Goal: Task Accomplishment & Management: Use online tool/utility

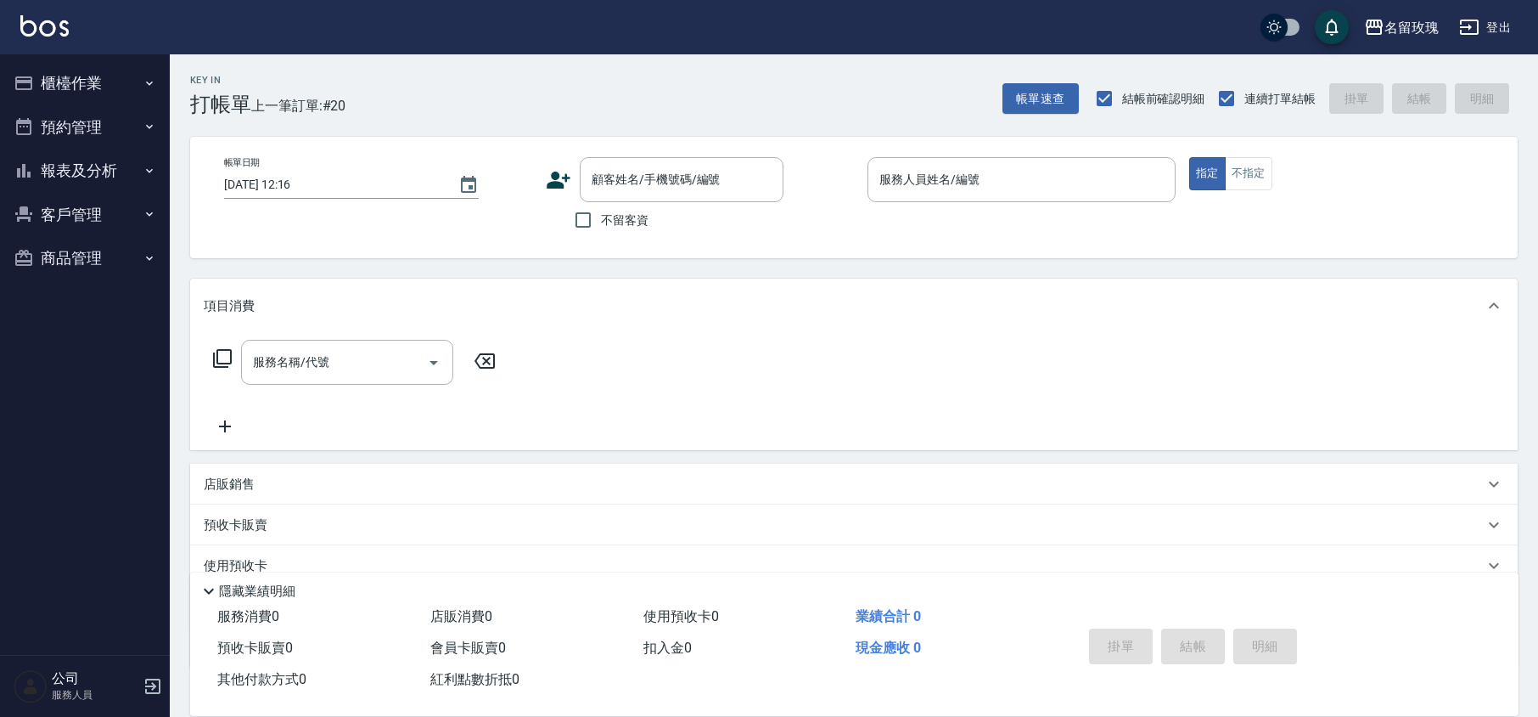
scroll to position [110, 0]
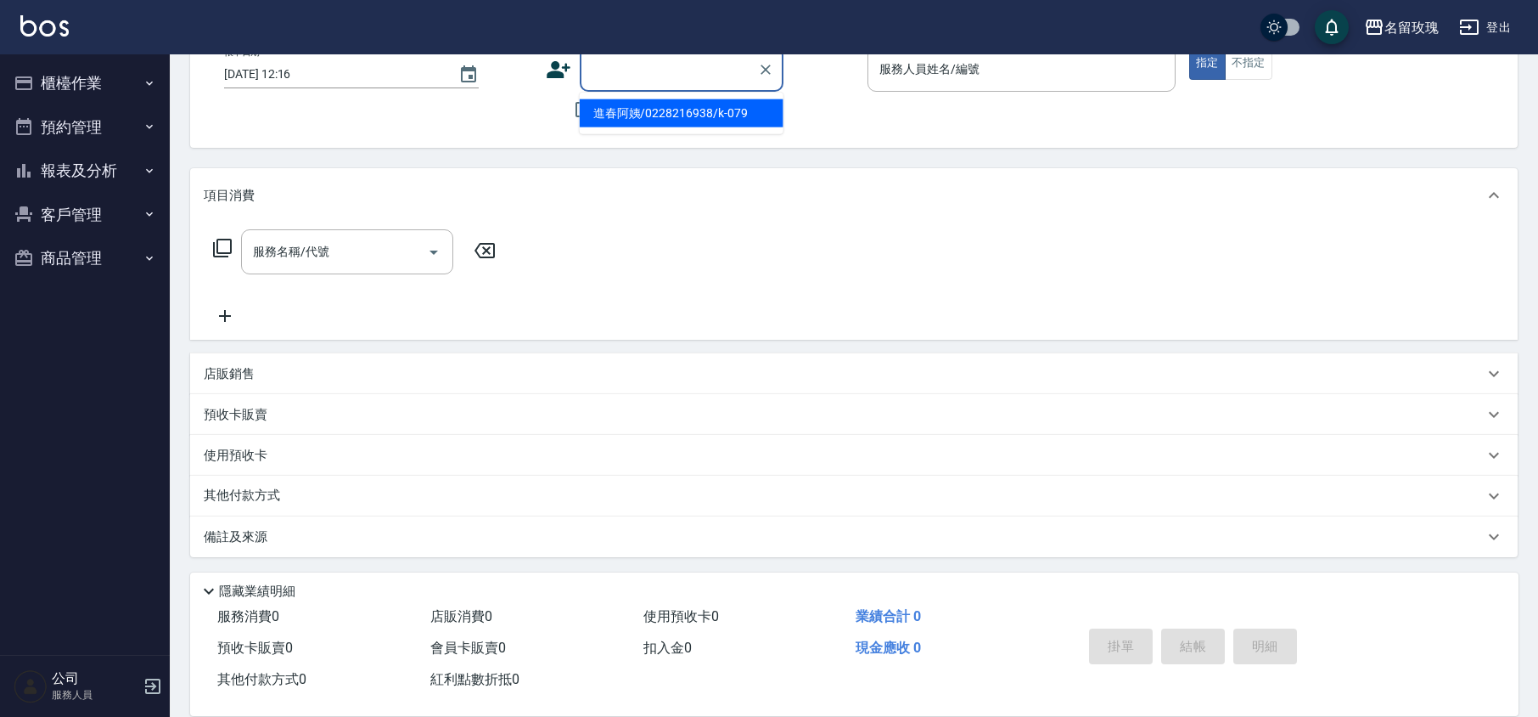
click at [711, 69] on input "顧客姓名/手機號碼/編號" at bounding box center [668, 69] width 163 height 30
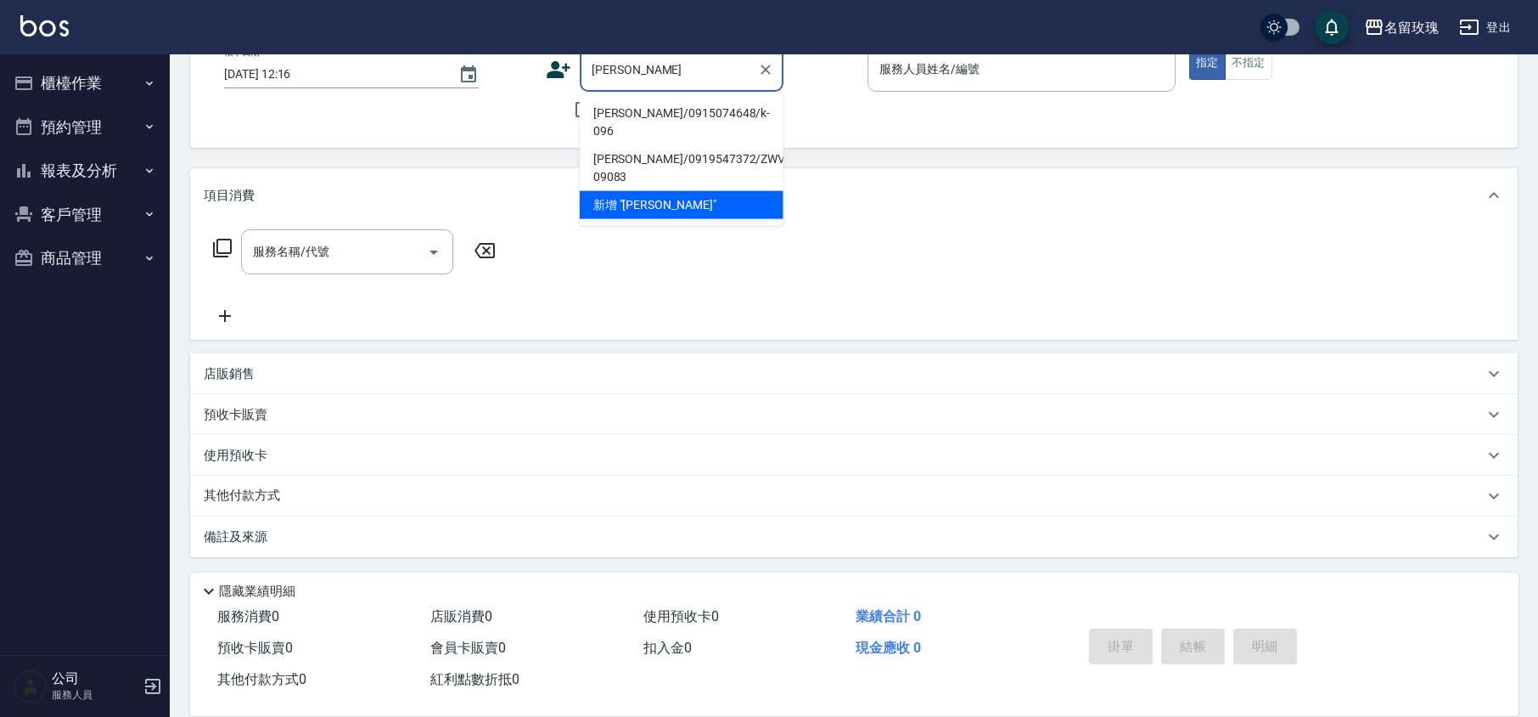
click at [654, 112] on li "[PERSON_NAME]/0915074648/k-096" at bounding box center [682, 122] width 204 height 46
type input "[PERSON_NAME]/0915074648/k-096"
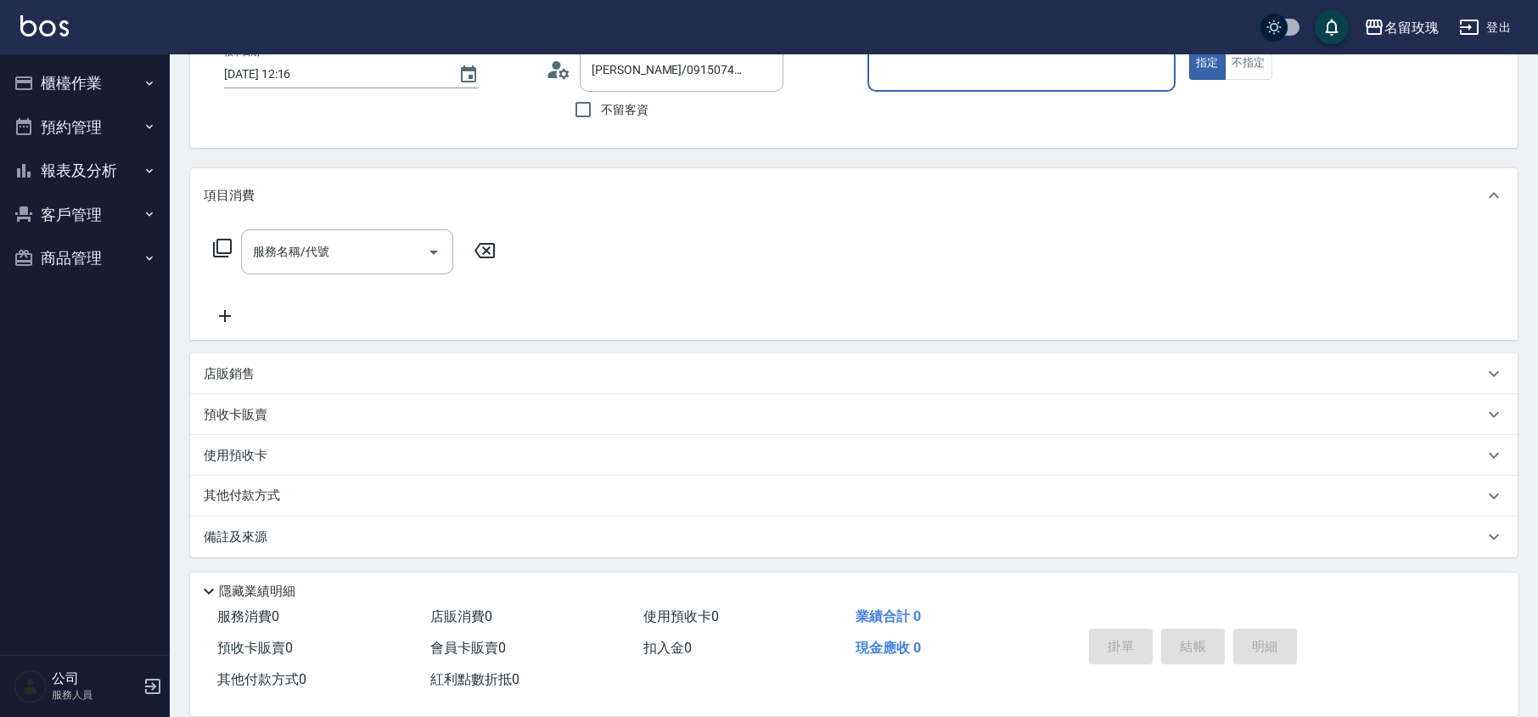
type input "[PERSON_NAME]-5"
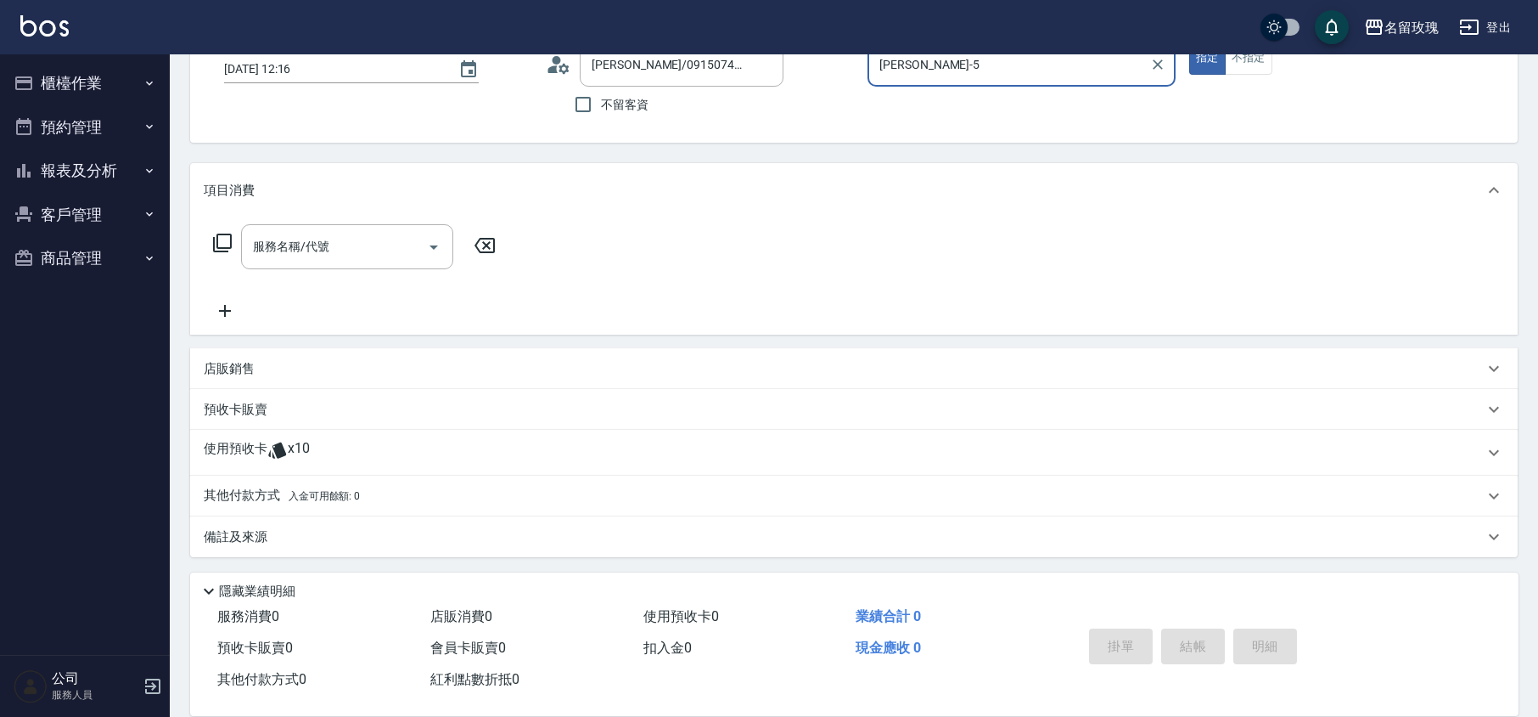
click at [303, 442] on span "x10" at bounding box center [299, 452] width 22 height 25
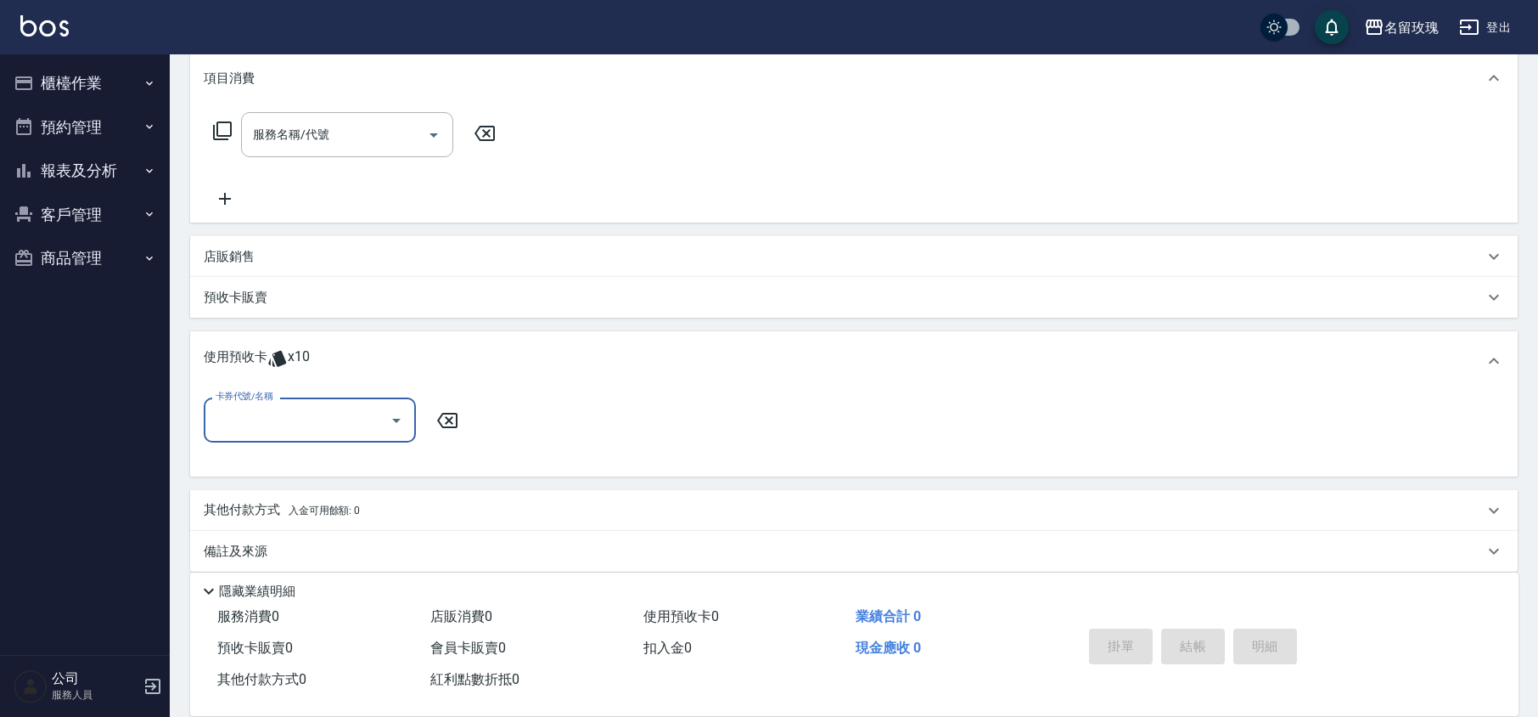
scroll to position [228, 0]
click at [375, 414] on input "卡券代號/名稱" at bounding box center [296, 419] width 171 height 30
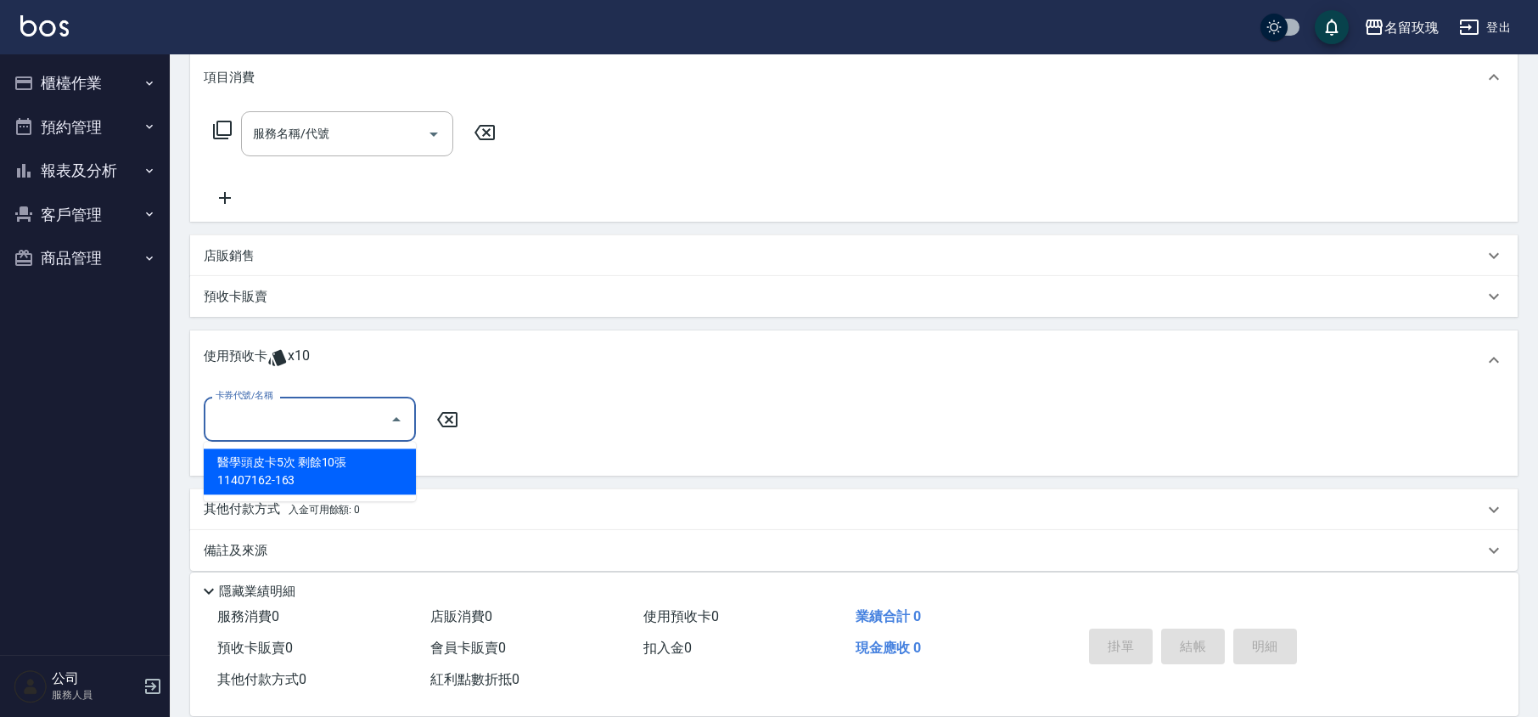
click at [331, 469] on div "醫學頭皮卡5次 剩餘10張 11407162-163" at bounding box center [310, 471] width 212 height 46
type input "醫學頭皮卡5次 11407162-163"
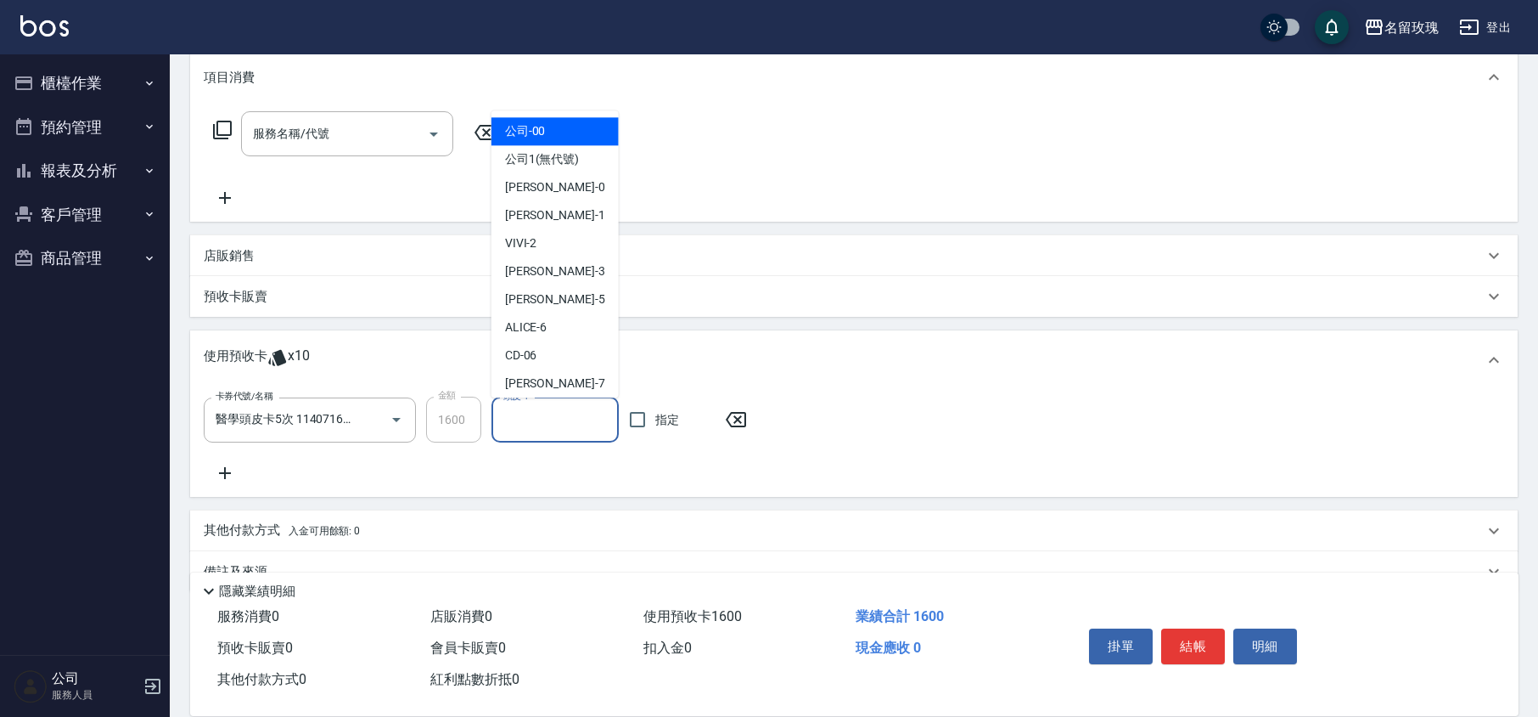
click at [535, 419] on input "頭皮-1" at bounding box center [555, 420] width 112 height 30
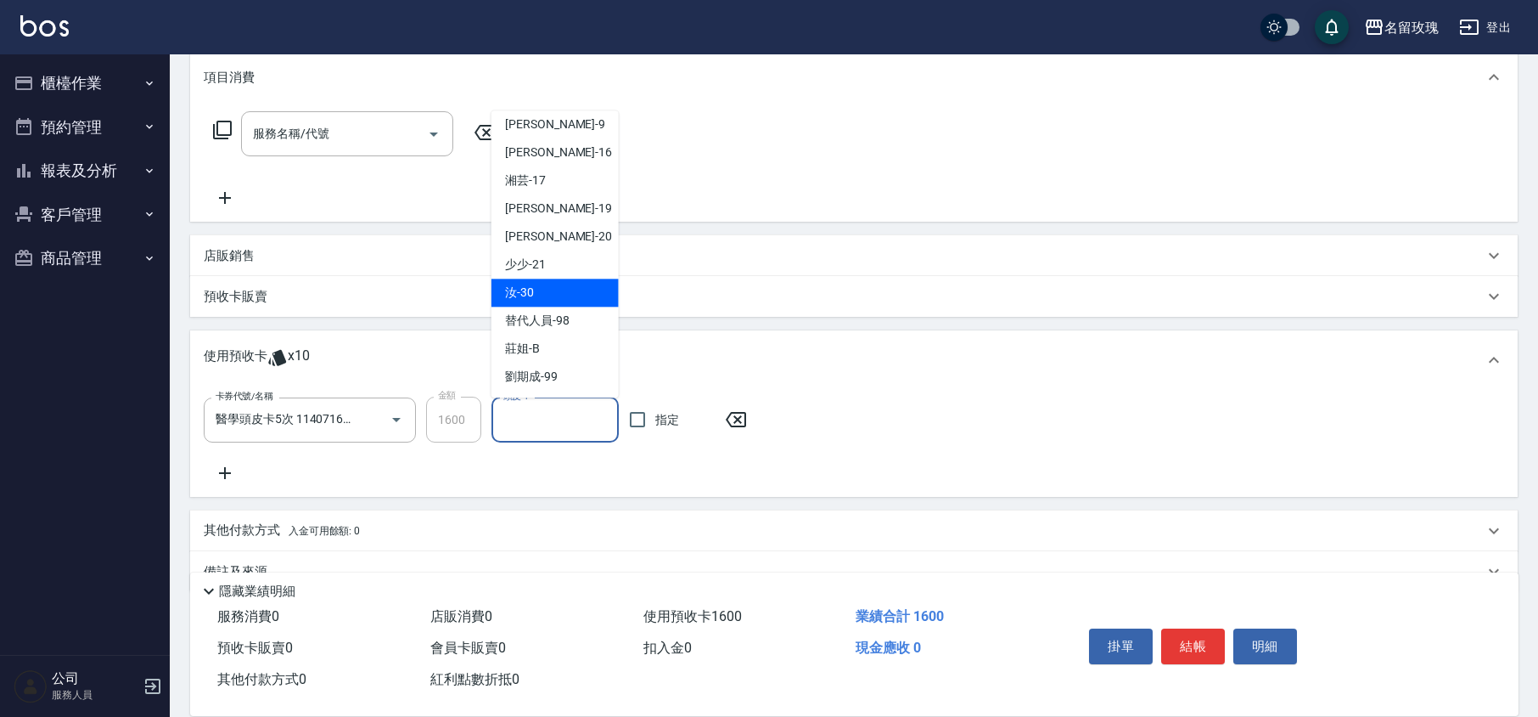
click at [554, 294] on div "汝 -30" at bounding box center [555, 293] width 127 height 28
type input "汝-30"
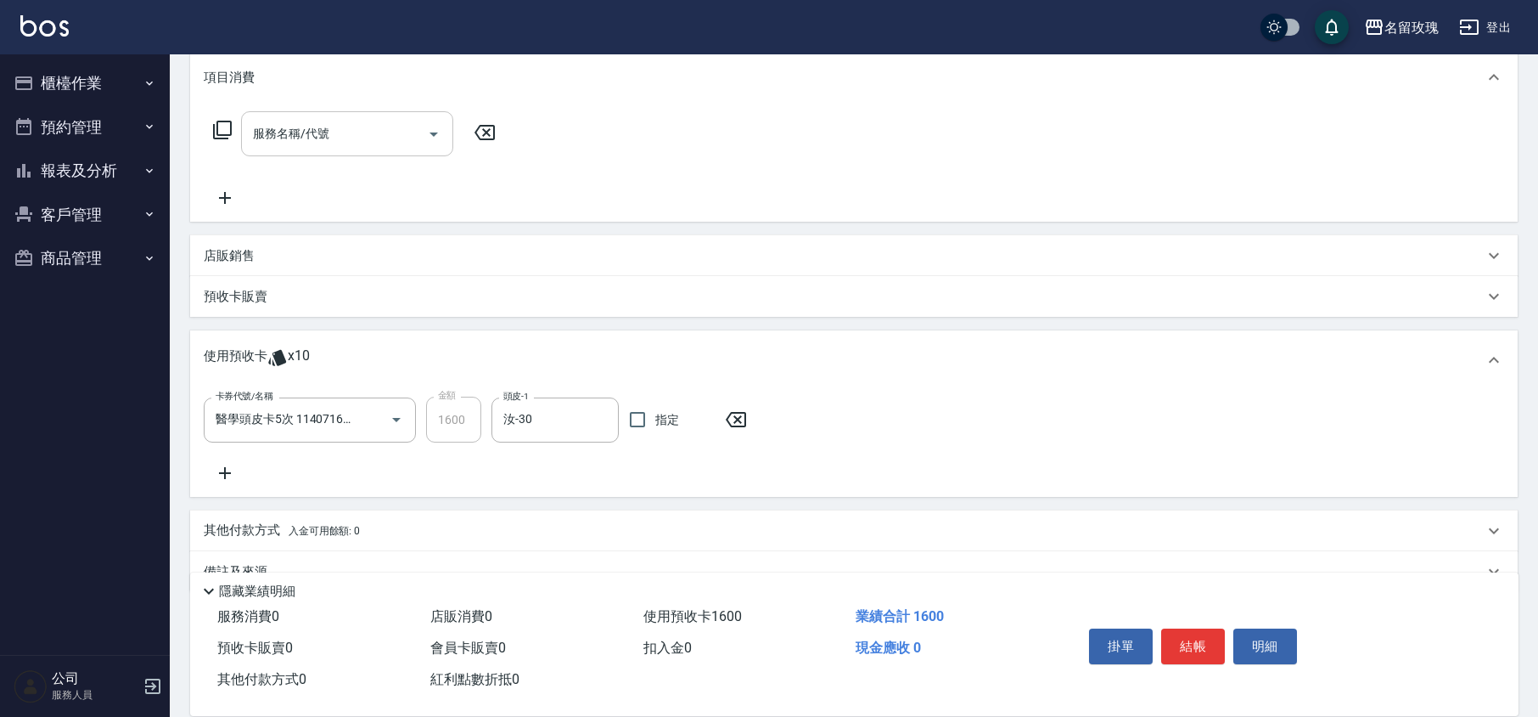
click at [337, 149] on div "服務名稱/代號" at bounding box center [347, 133] width 212 height 45
type input "109前剪髮卡抵用(N-009)"
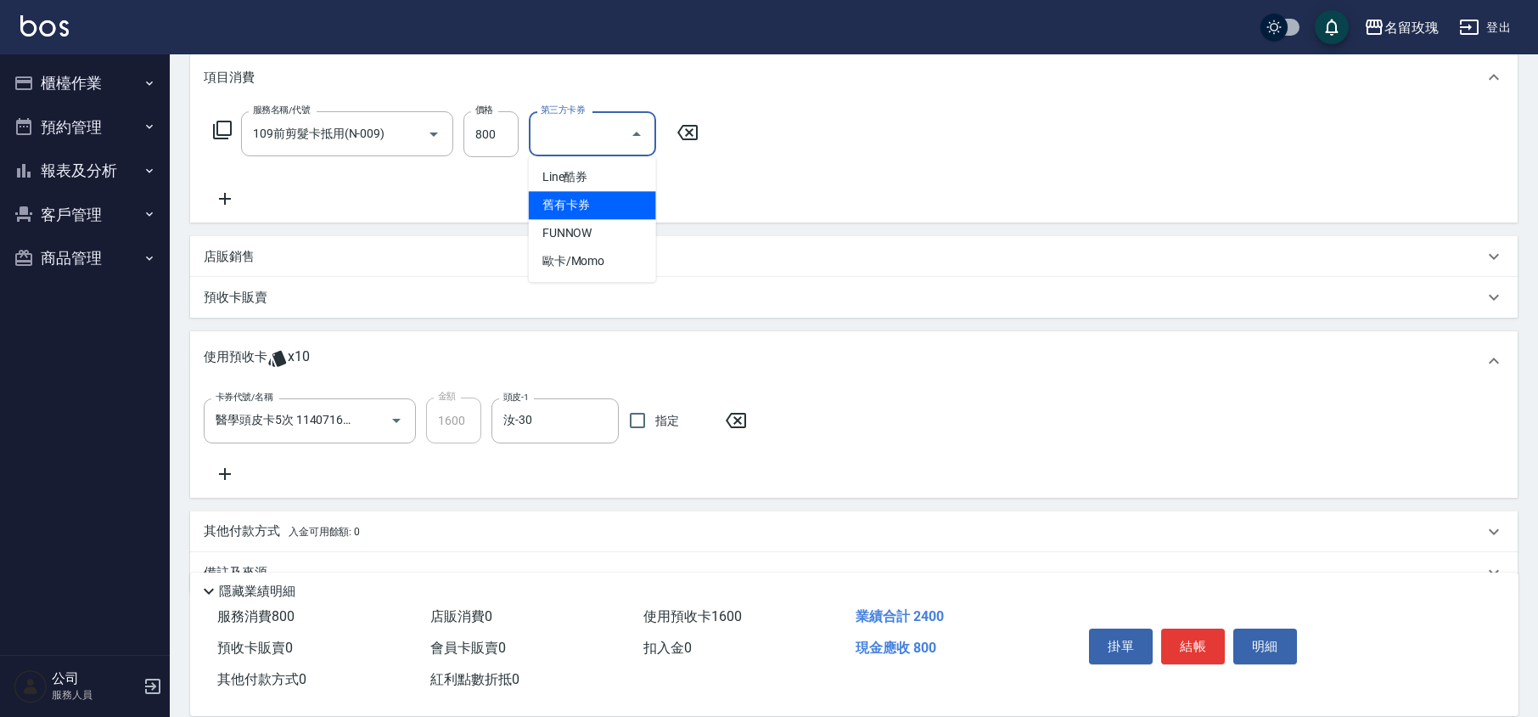
type input "舊有卡券"
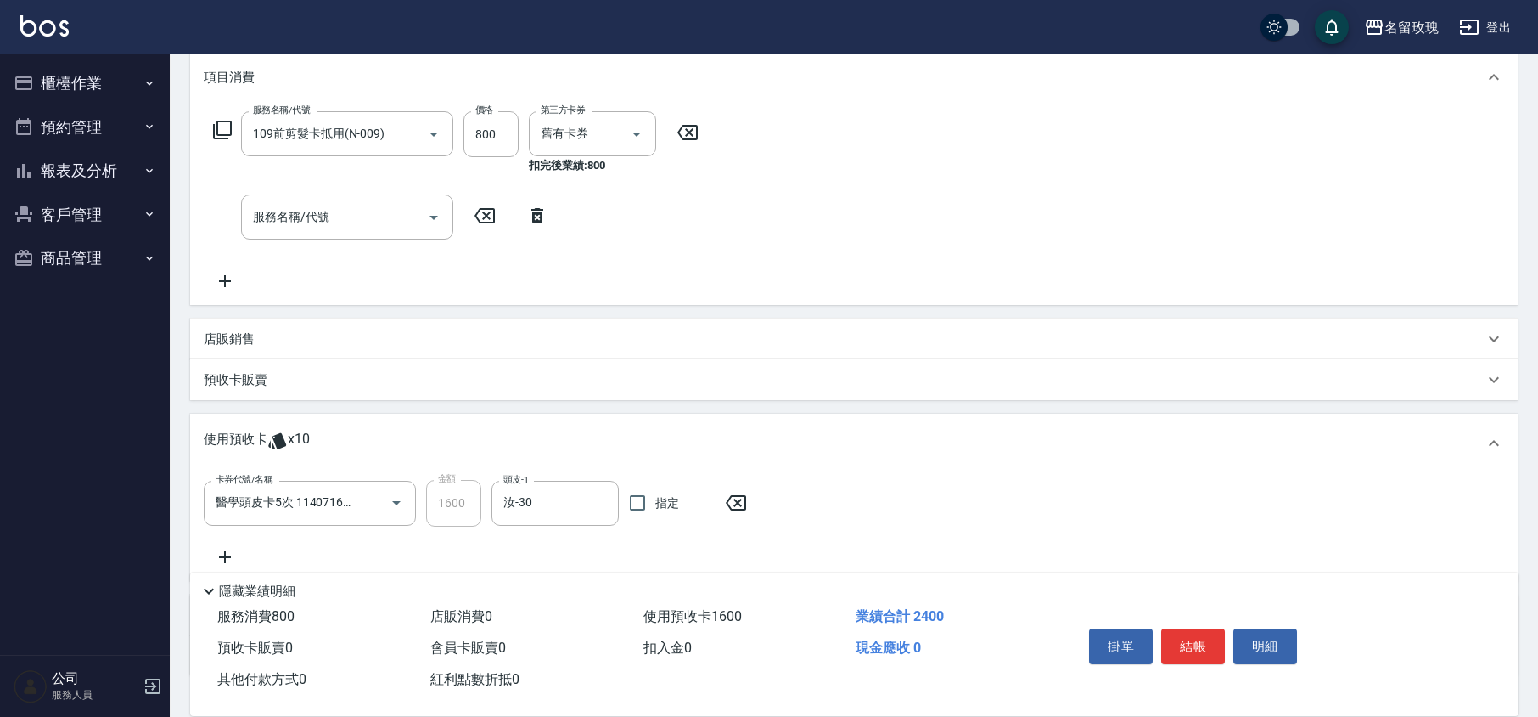
click at [534, 218] on icon at bounding box center [537, 215] width 12 height 15
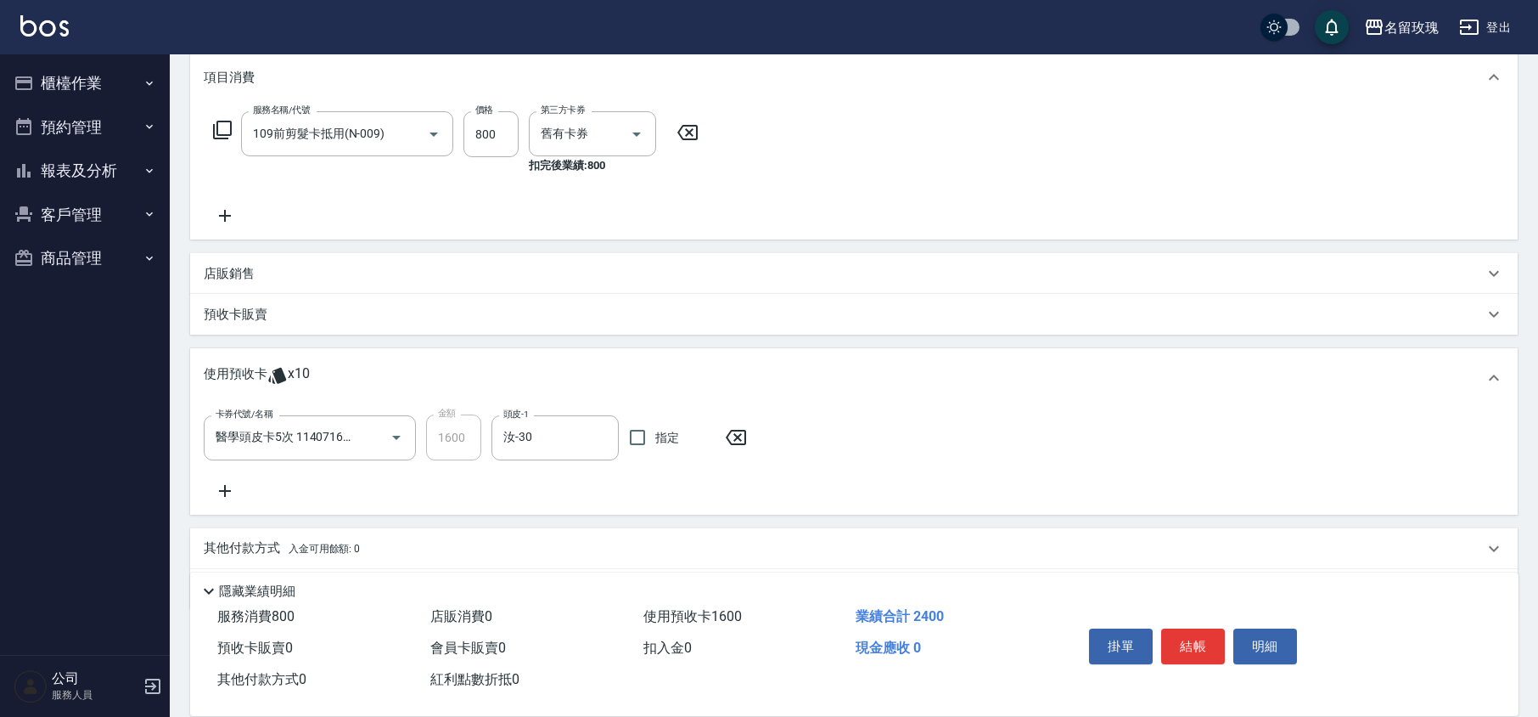
click at [554, 231] on div "服務名稱/代號 109前剪髮卡抵用(N-009) 服務名稱/代號 價格 800 價格 第三方卡券 舊有卡券 第三方卡券 扣完後業績: 800" at bounding box center [854, 171] width 1328 height 135
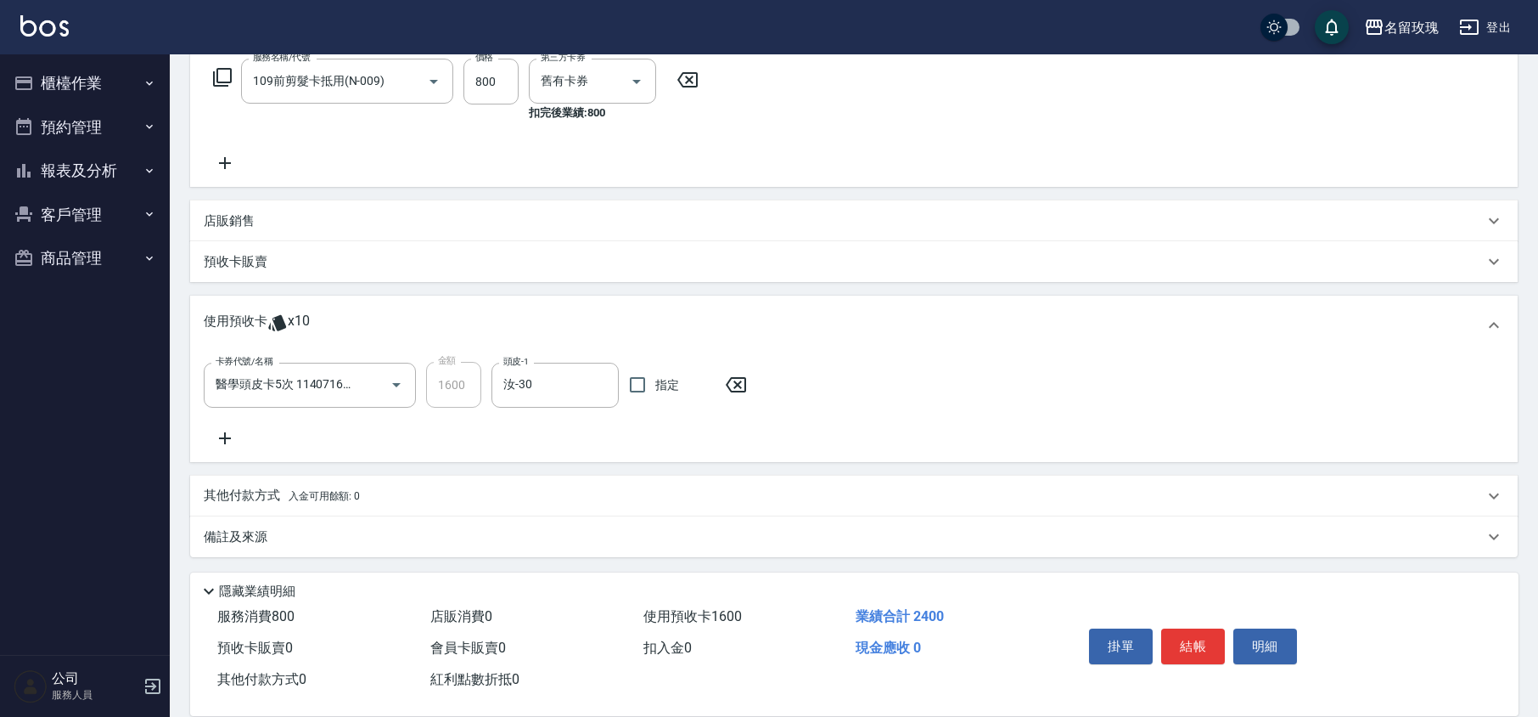
click at [258, 548] on div "備註及來源" at bounding box center [854, 536] width 1328 height 41
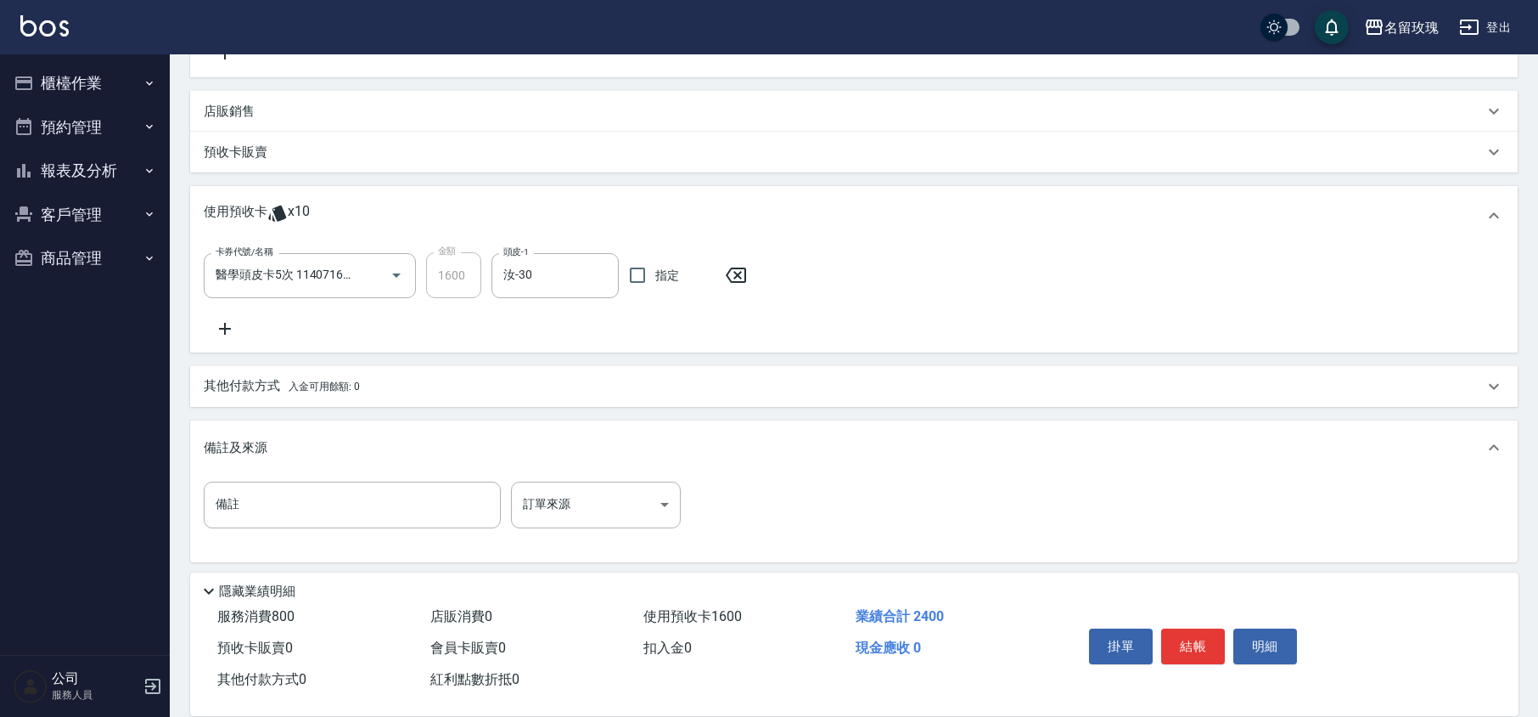
scroll to position [392, 0]
drag, startPoint x: 275, startPoint y: 528, endPoint x: 289, endPoint y: 518, distance: 17.0
click at [276, 528] on div "備註 備註 訂單來源 ​ 訂單來源" at bounding box center [854, 513] width 1301 height 66
click at [292, 514] on input "備註" at bounding box center [352, 503] width 297 height 46
type input "女兒"
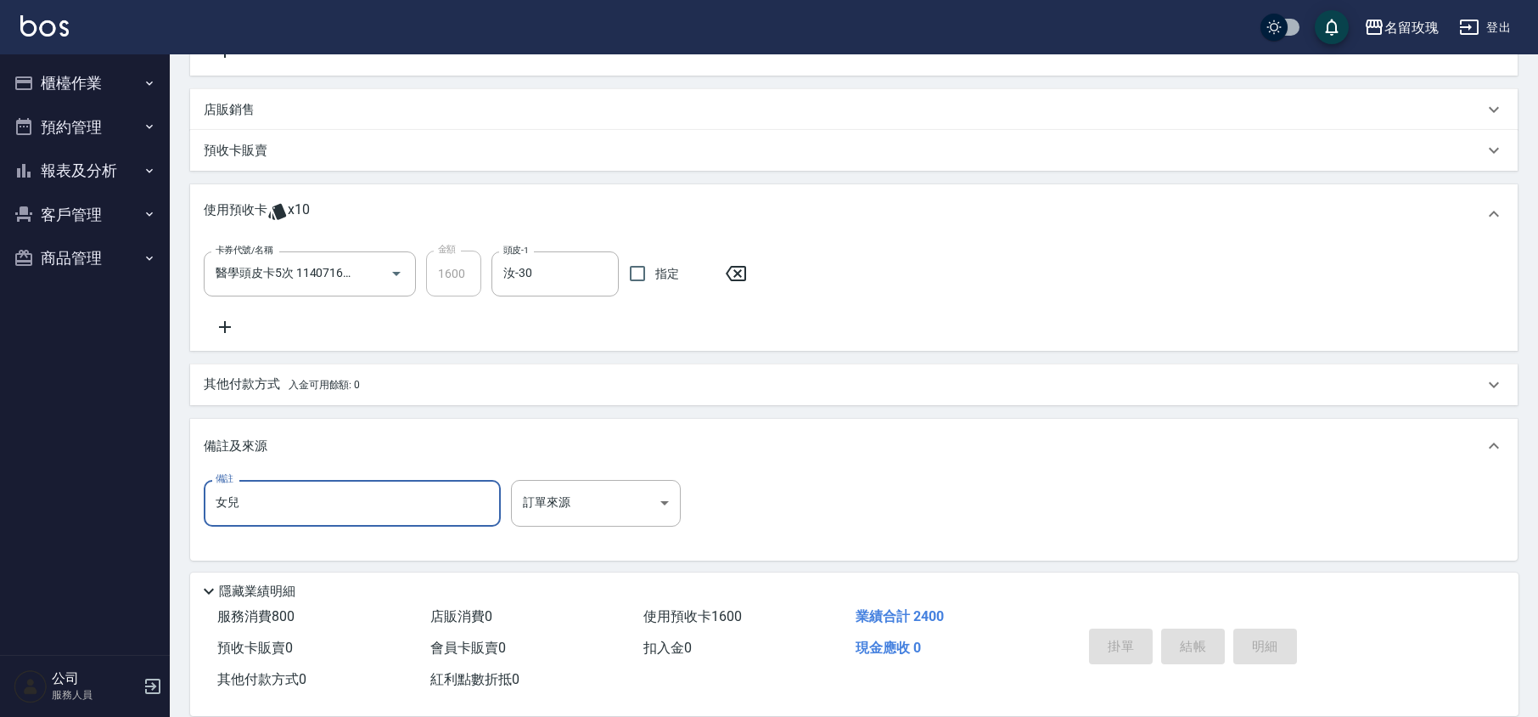
type input "[DATE] 14:03"
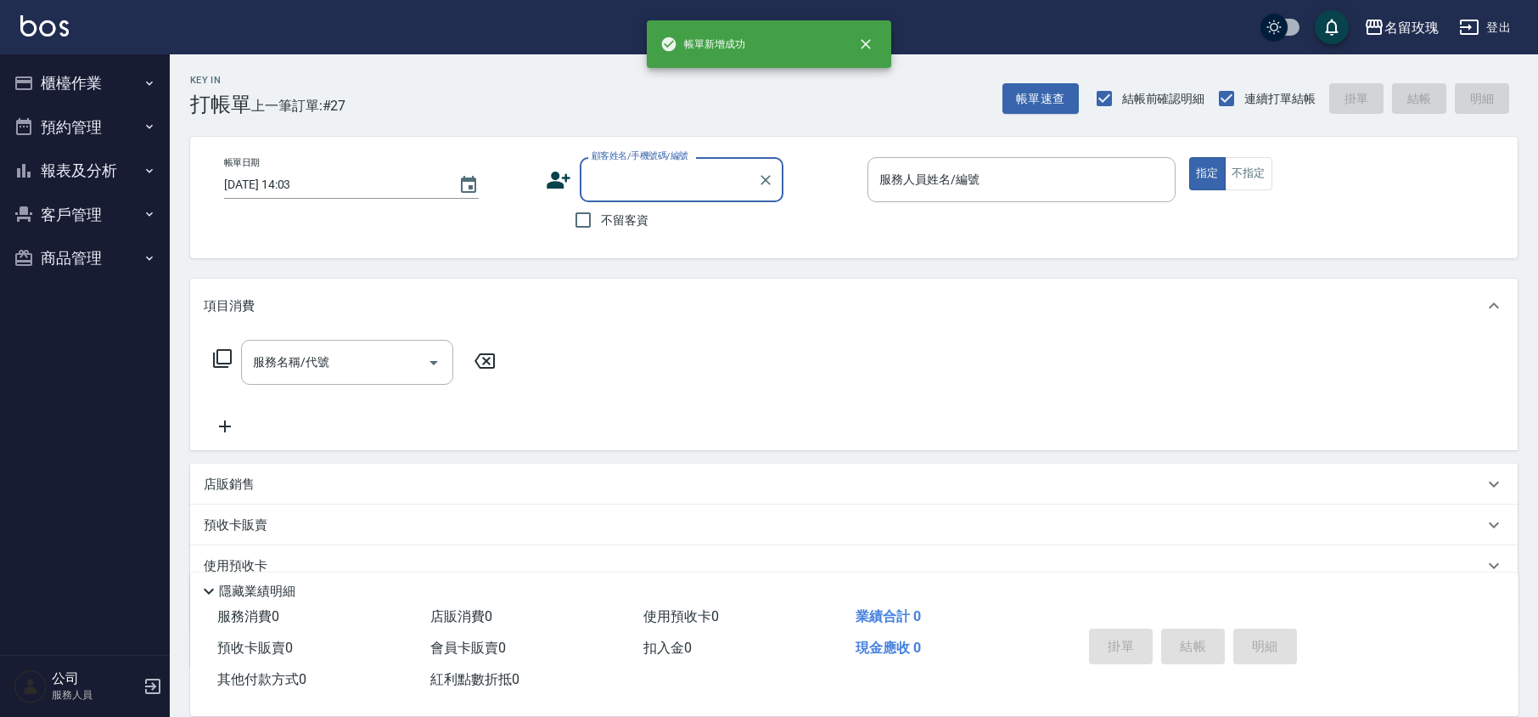
click at [618, 175] on input "顧客姓名/手機號碼/編號" at bounding box center [668, 180] width 163 height 30
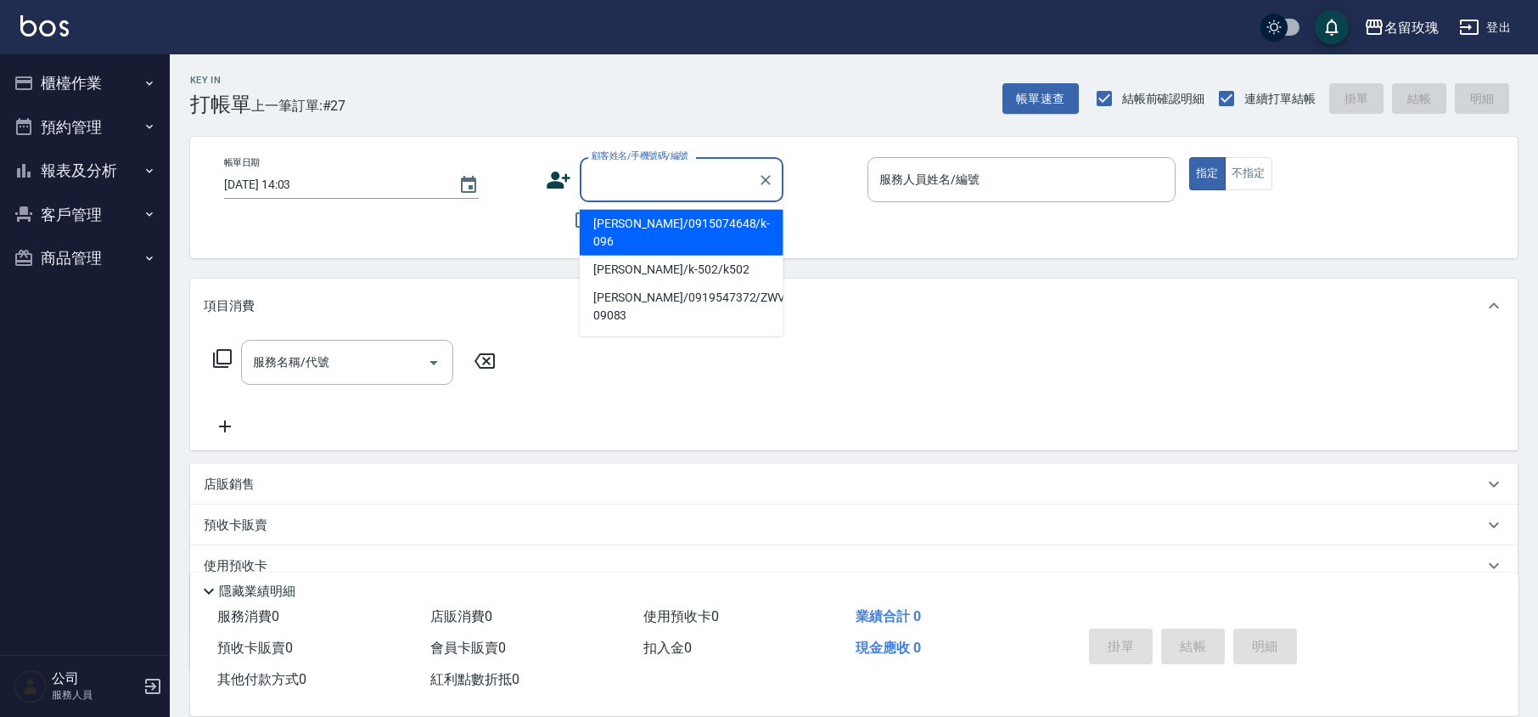
click at [603, 222] on li "[PERSON_NAME]/0915074648/k-096" at bounding box center [682, 233] width 204 height 46
type input "[PERSON_NAME]/0915074648/k-096"
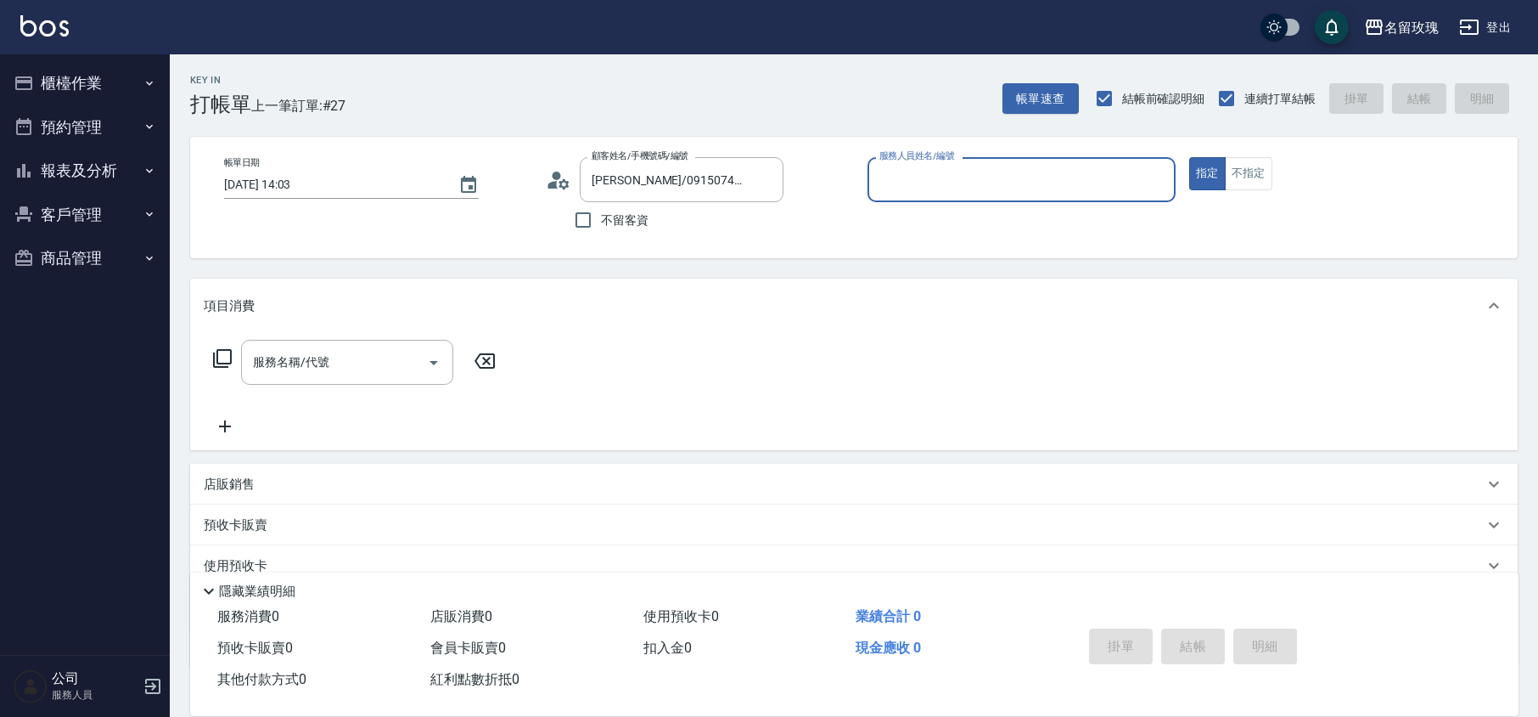
type input "[PERSON_NAME]-5"
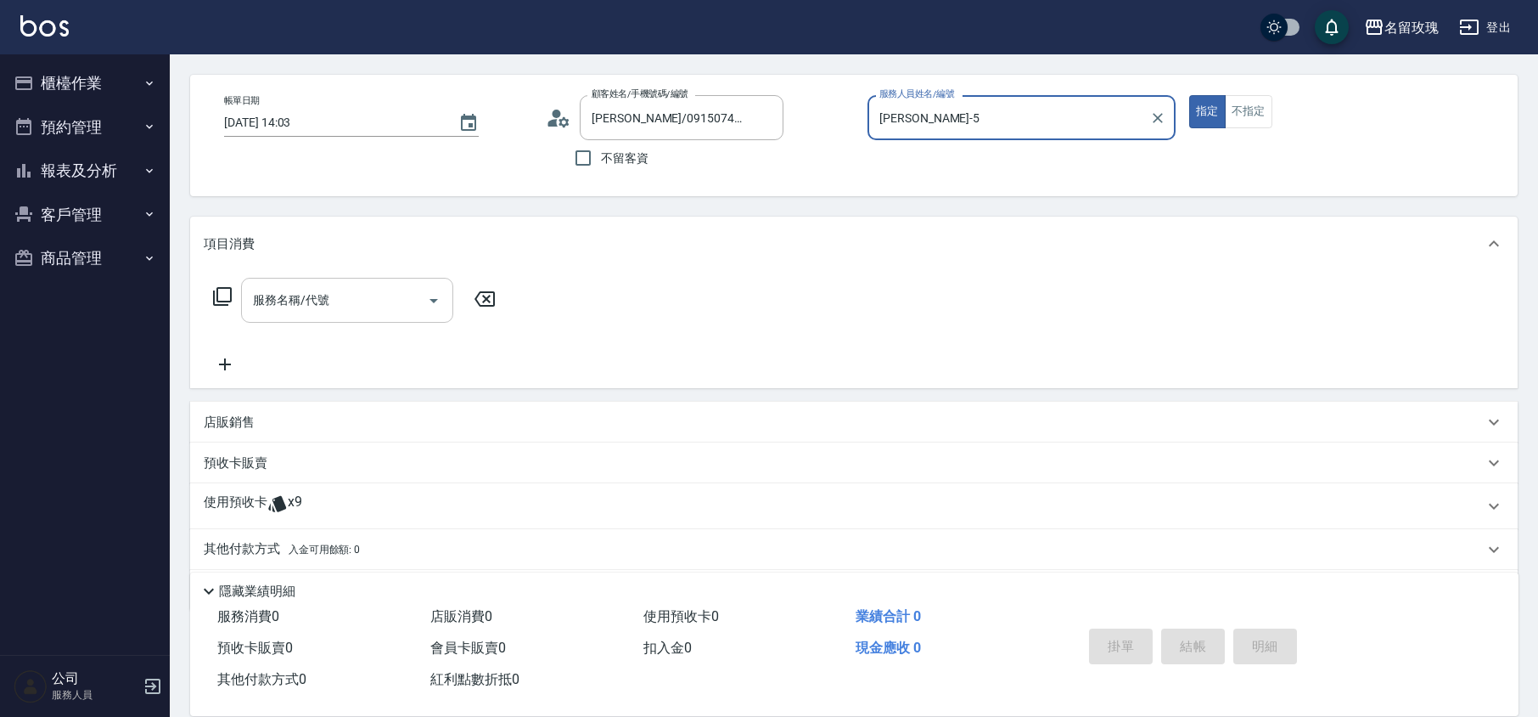
scroll to position [115, 0]
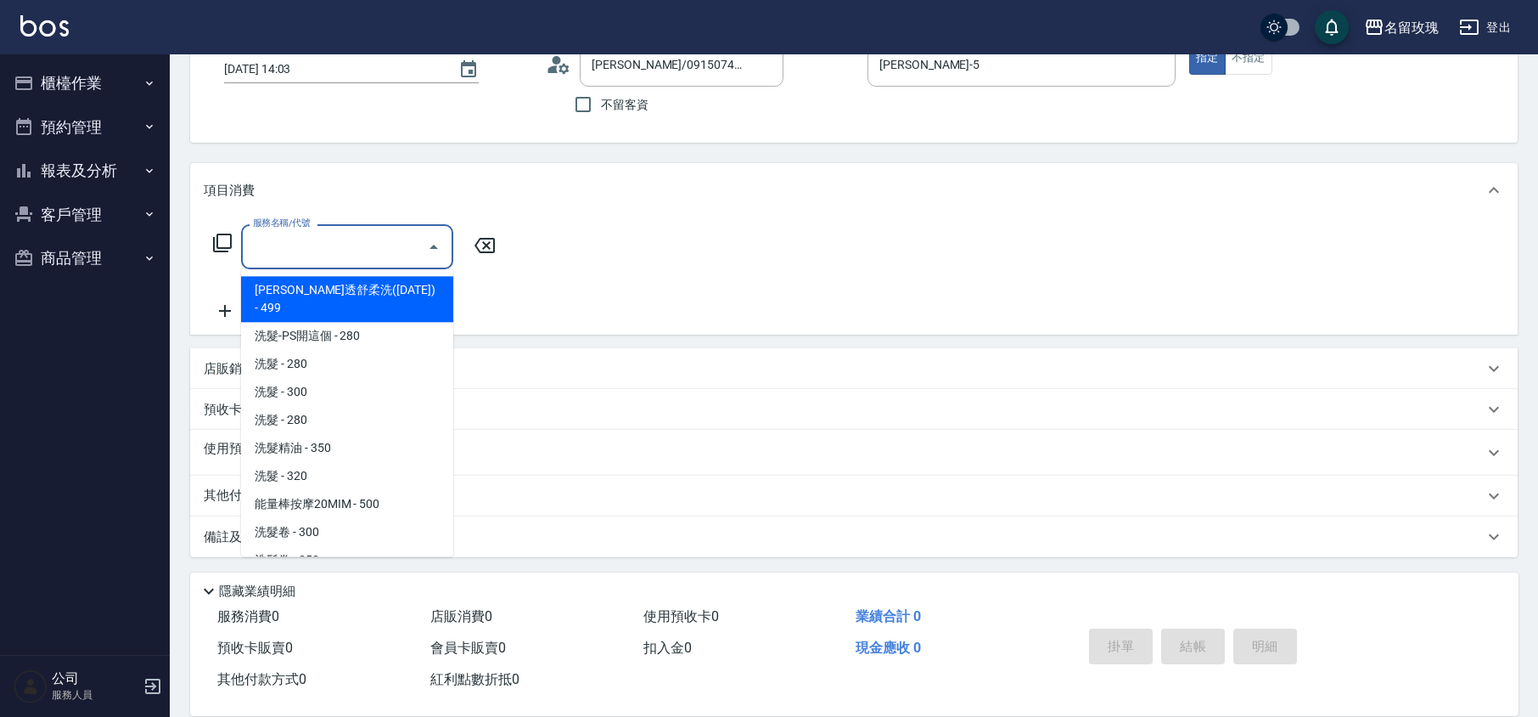
click at [301, 241] on input "服務名稱/代號" at bounding box center [334, 247] width 171 height 30
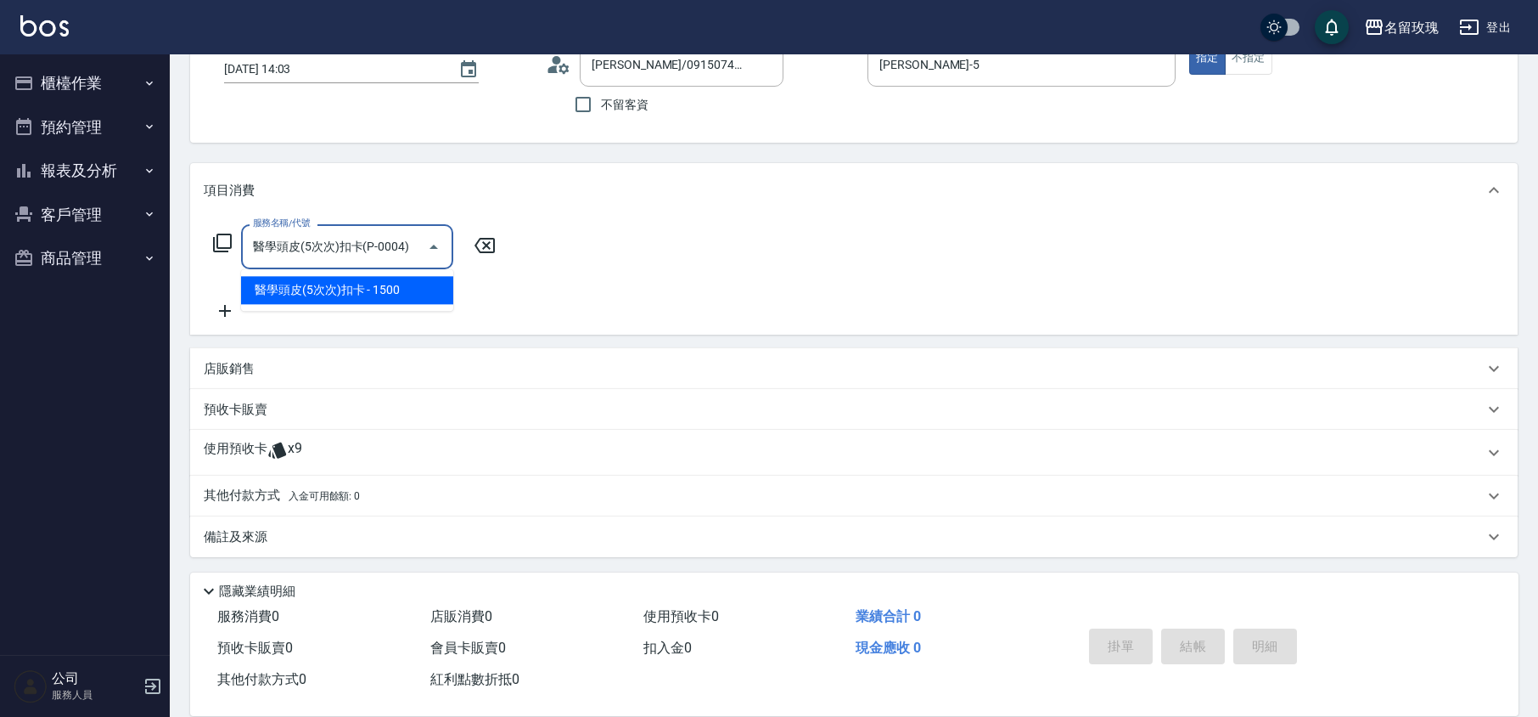
type input "醫學頭皮(5次次)扣卡(P-0004)"
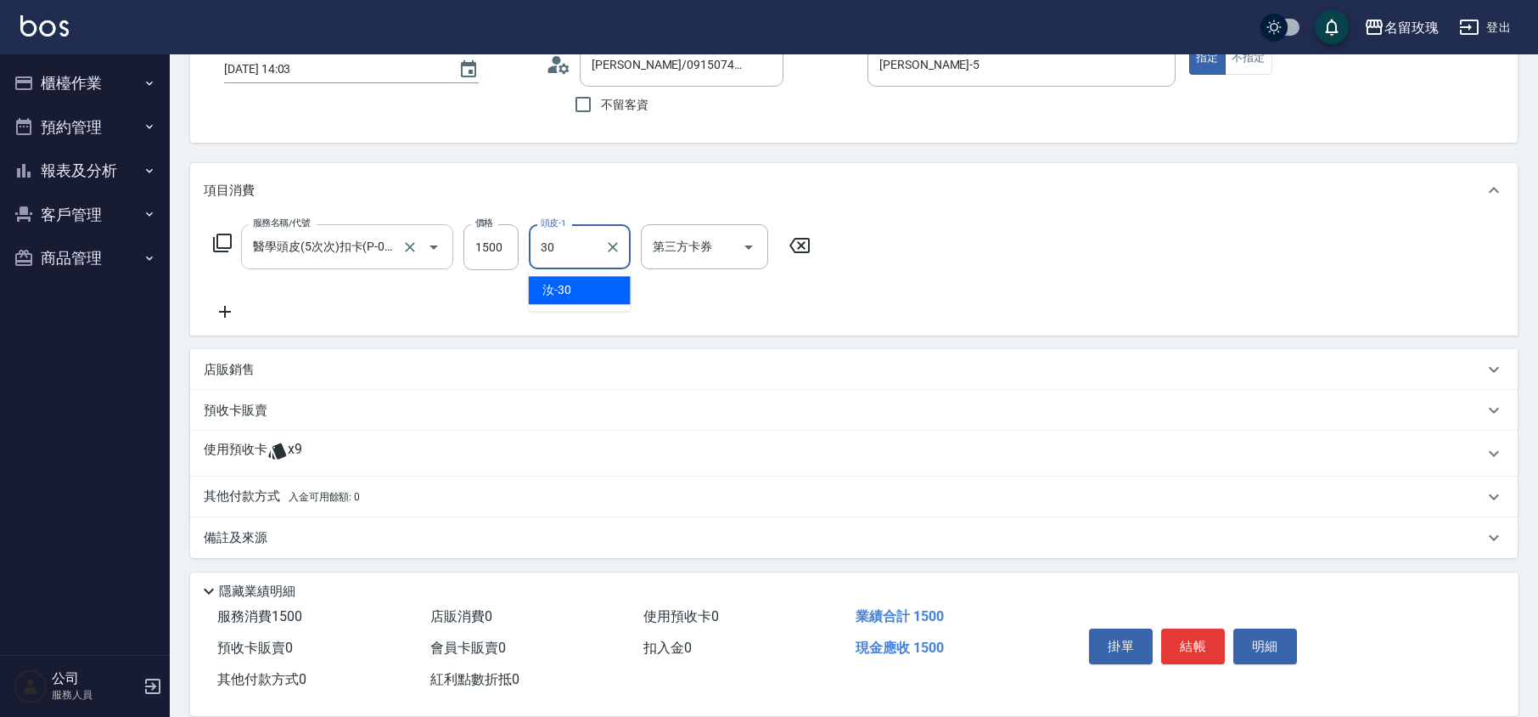
type input "汝-30"
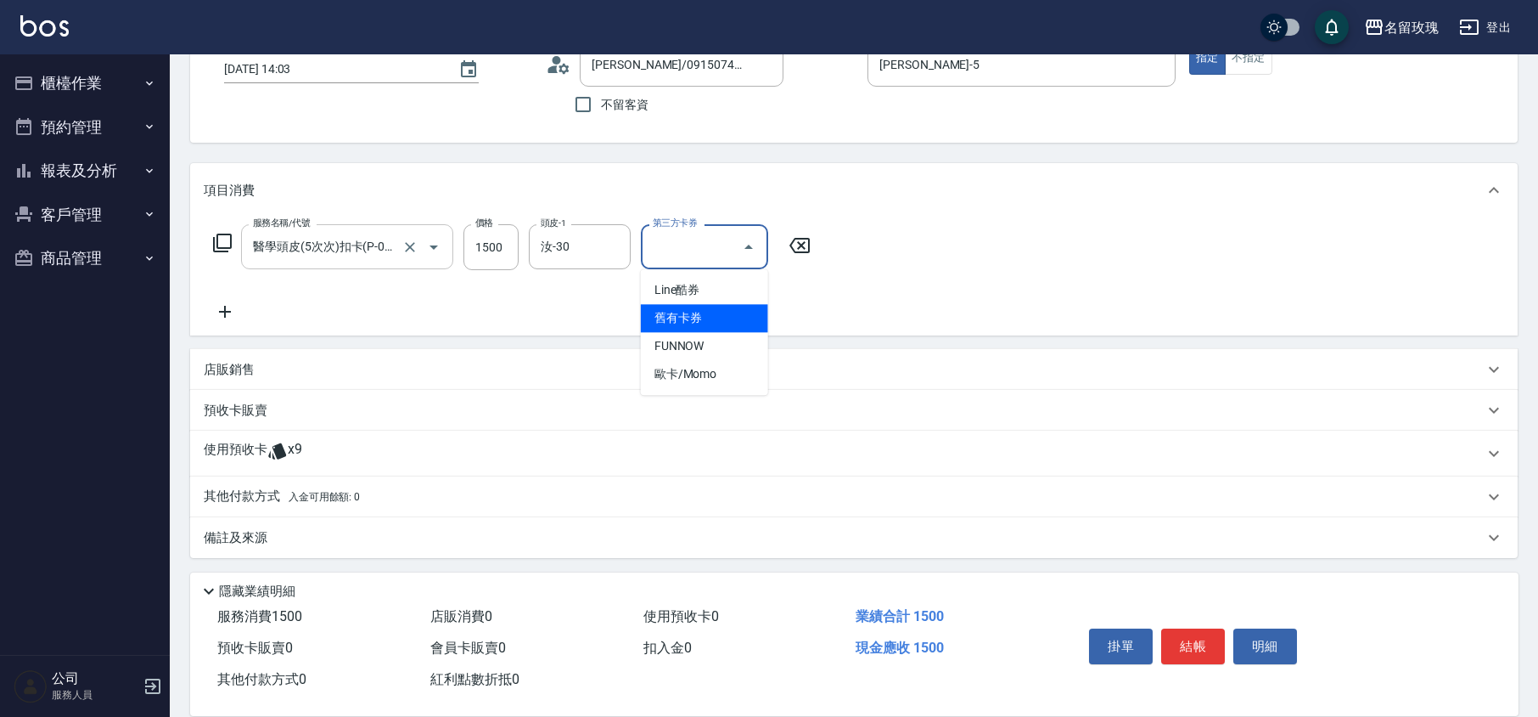
type input "舊有卡券"
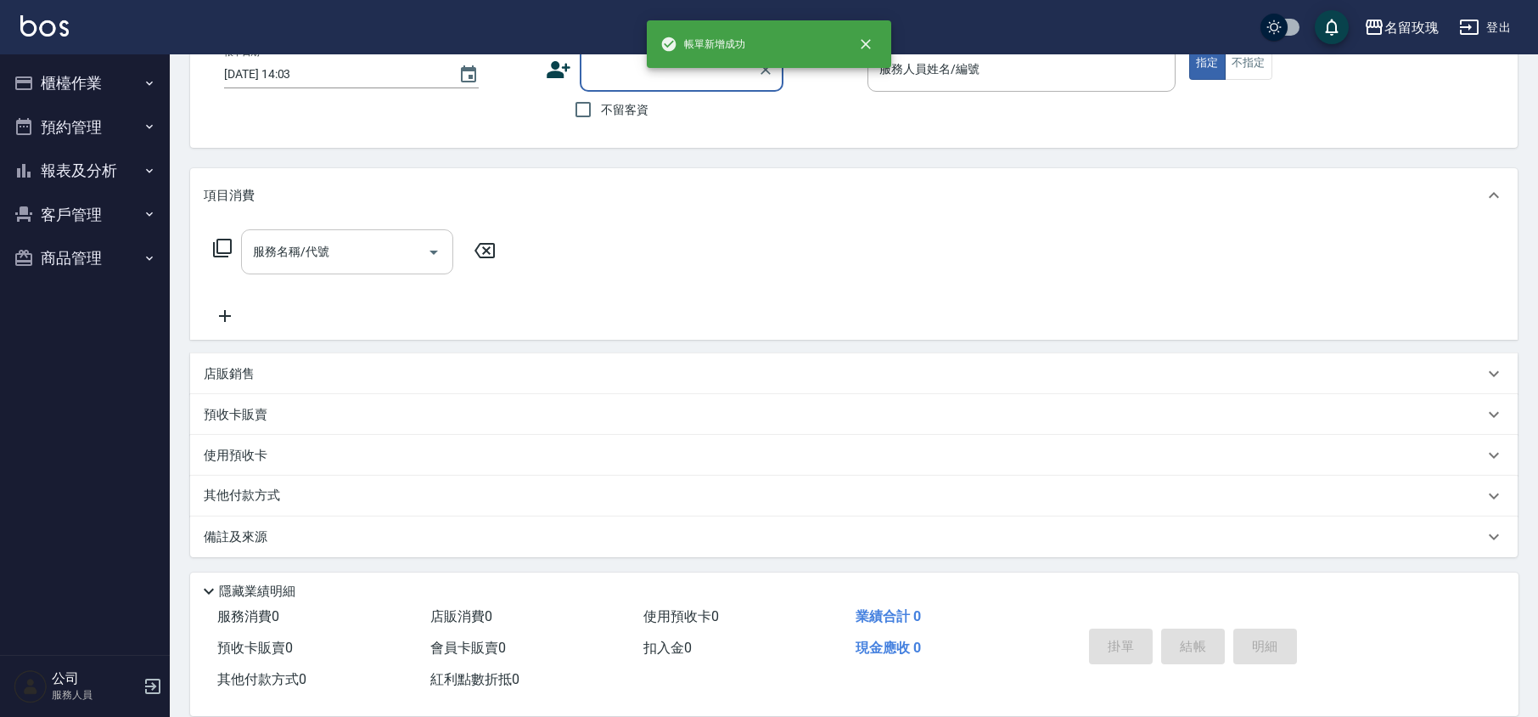
scroll to position [110, 0]
click at [70, 69] on button "櫃檯作業" at bounding box center [85, 83] width 156 height 44
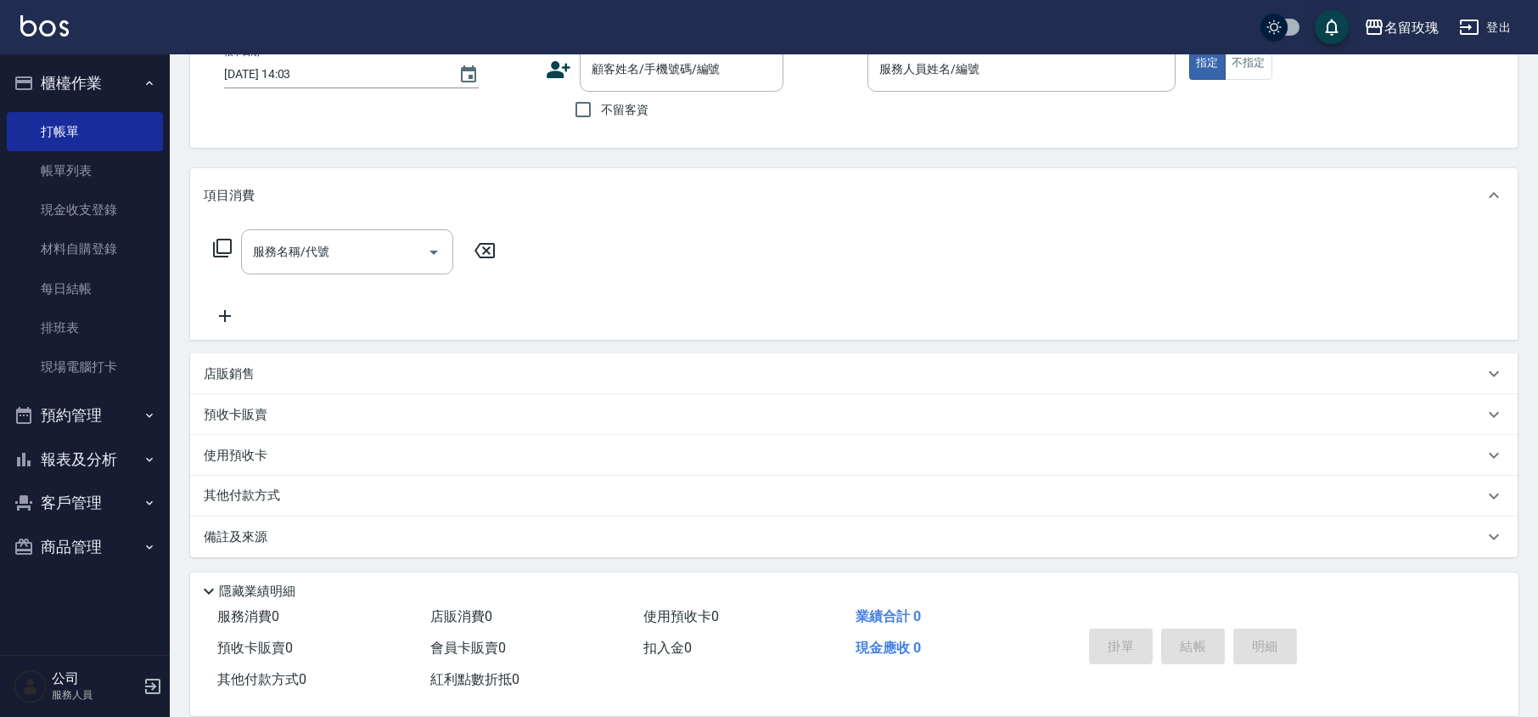
click at [70, 71] on button "櫃檯作業" at bounding box center [85, 83] width 156 height 44
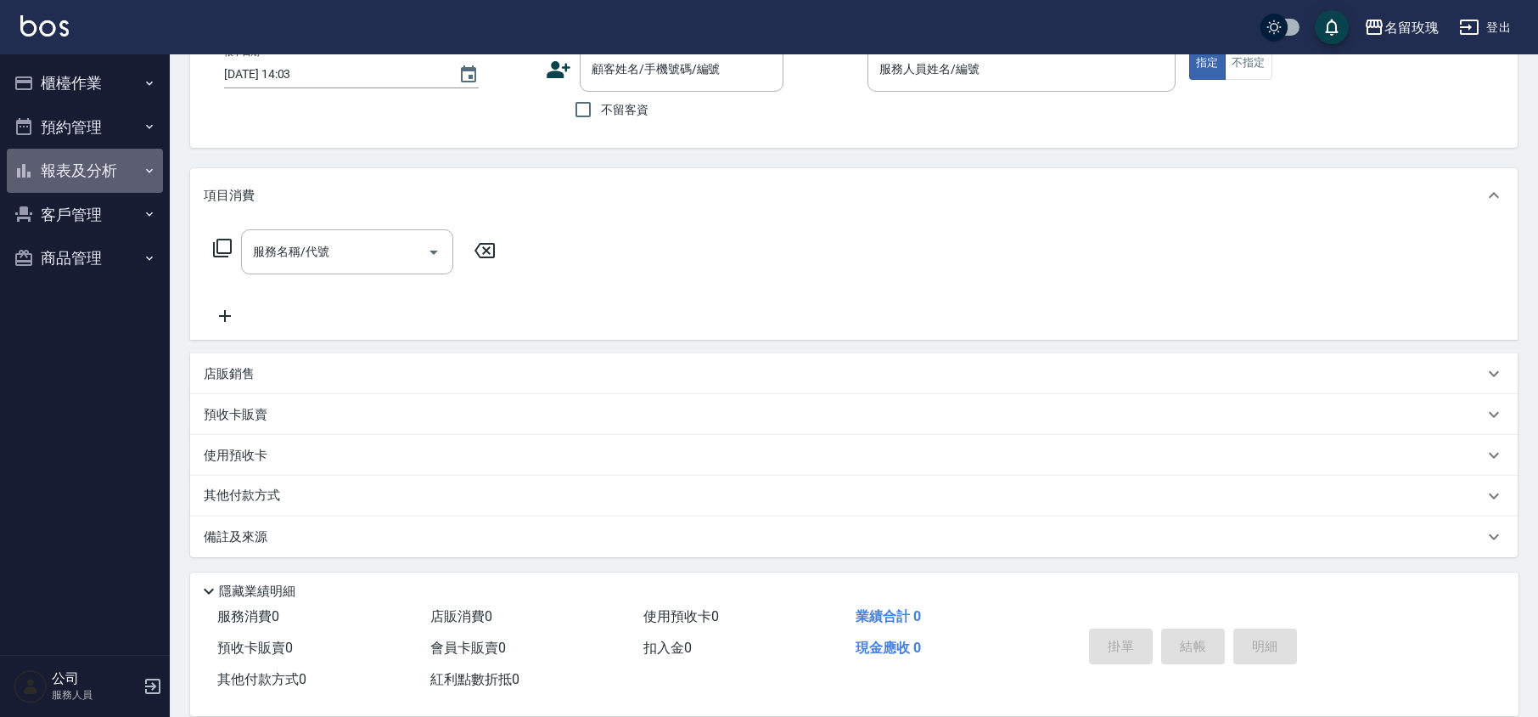
click at [86, 170] on button "報表及分析" at bounding box center [85, 171] width 156 height 44
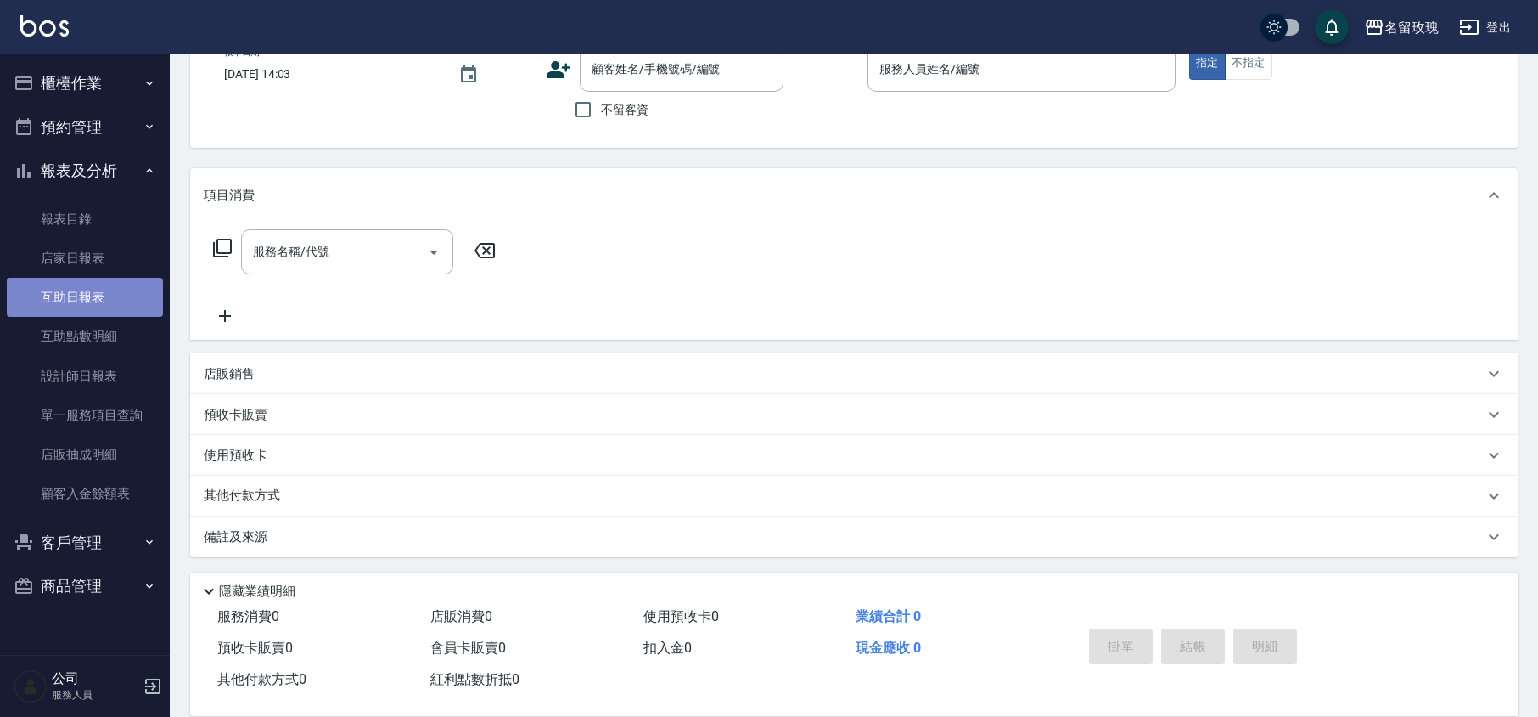
click at [65, 289] on link "互助日報表" at bounding box center [85, 297] width 156 height 39
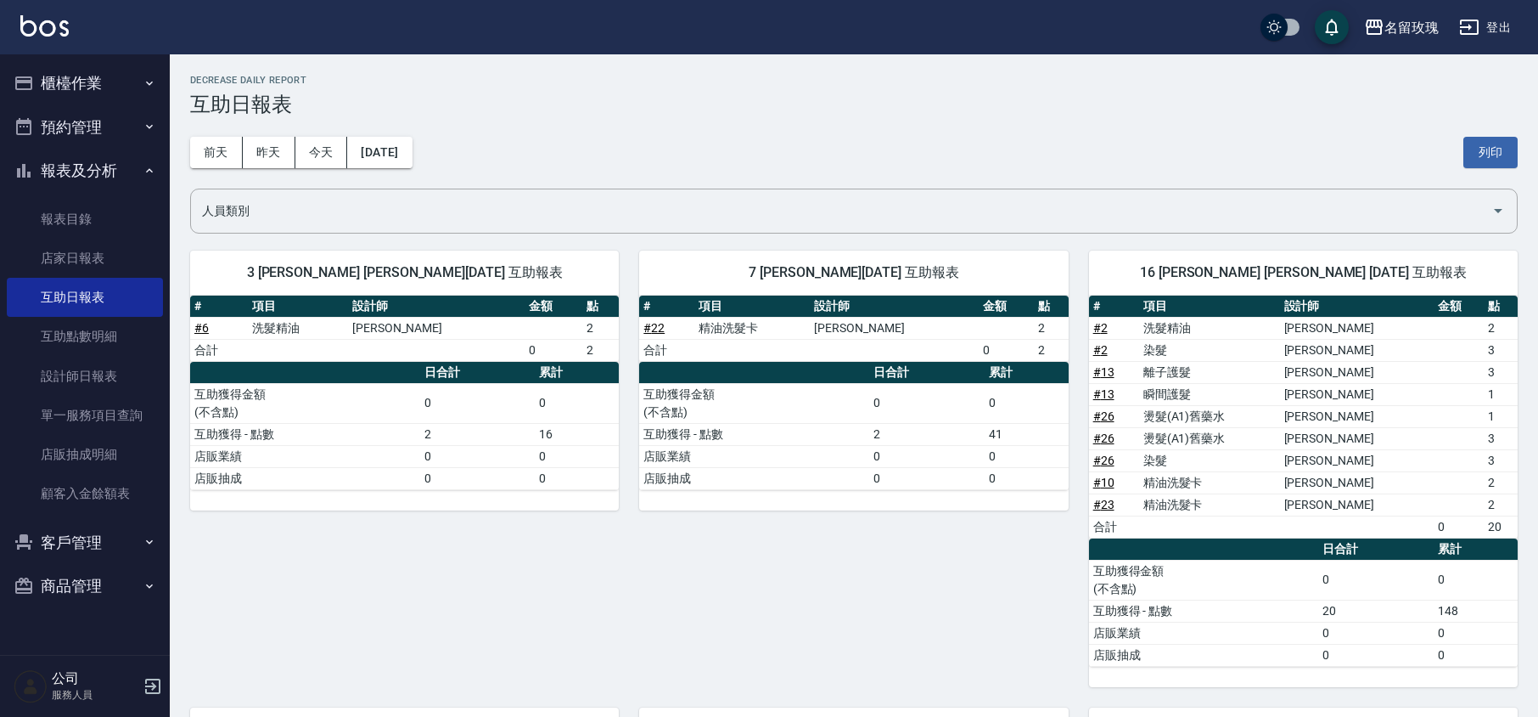
click at [772, 120] on div "[DATE] [DATE] [DATE] [DATE] 列印" at bounding box center [854, 152] width 1328 height 72
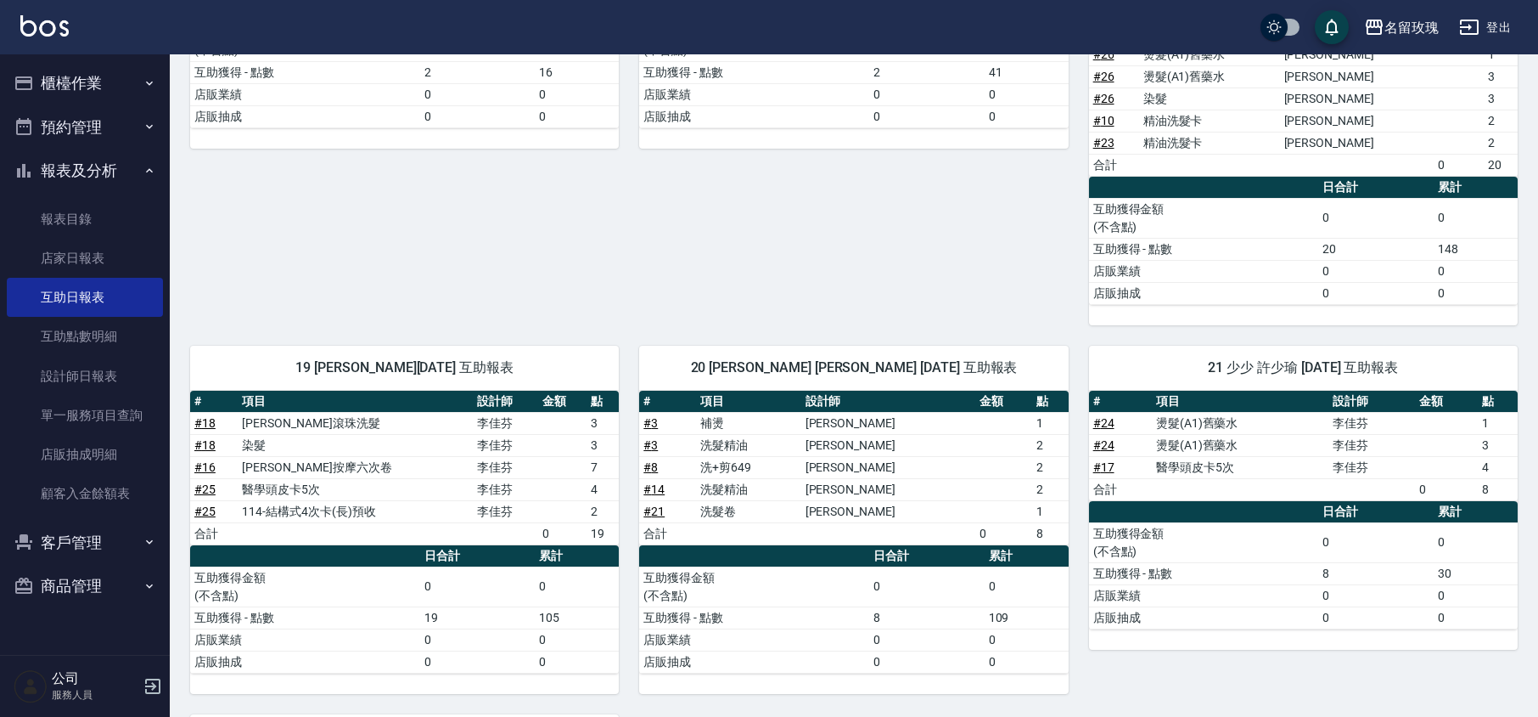
scroll to position [105, 0]
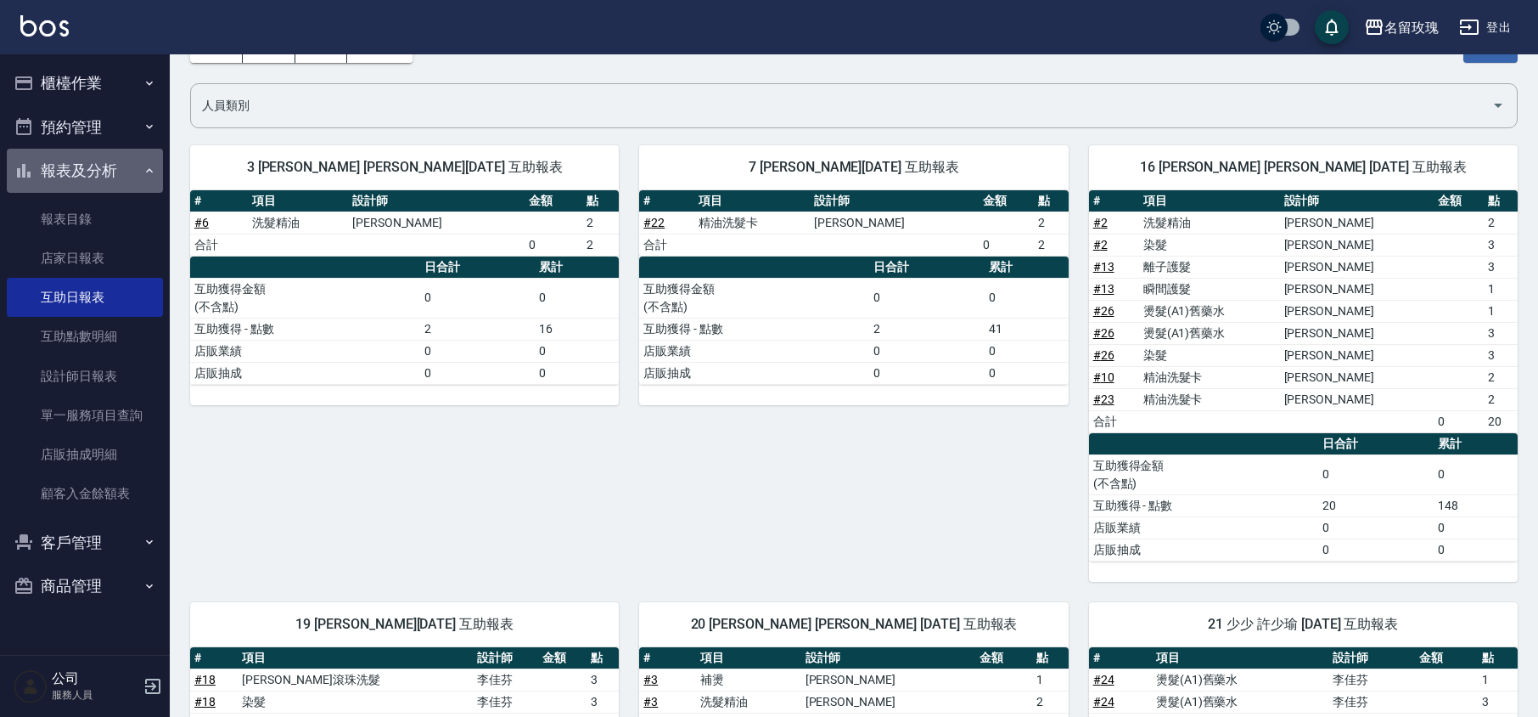
click at [71, 161] on button "報表及分析" at bounding box center [85, 171] width 156 height 44
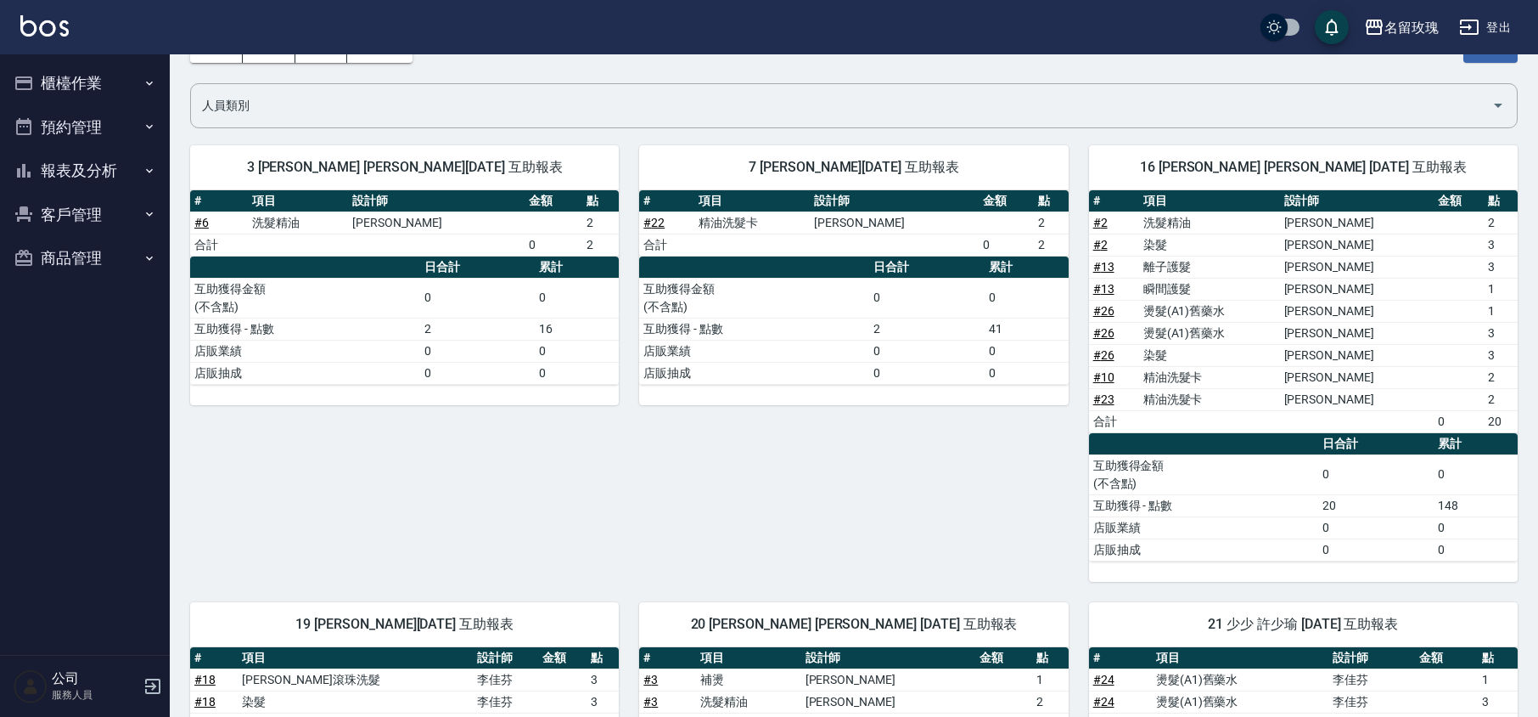
click at [66, 82] on button "櫃檯作業" at bounding box center [85, 83] width 156 height 44
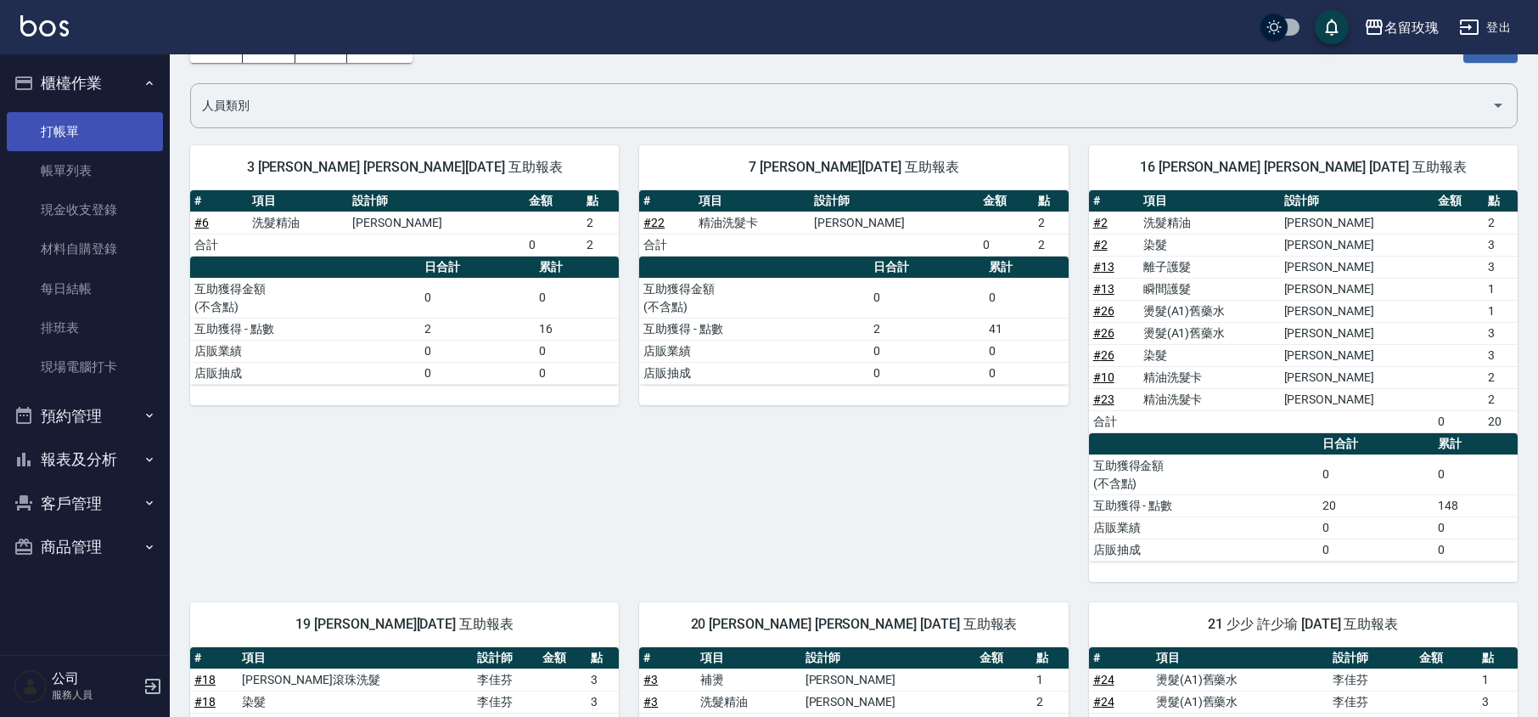
click at [48, 122] on link "打帳單" at bounding box center [85, 131] width 156 height 39
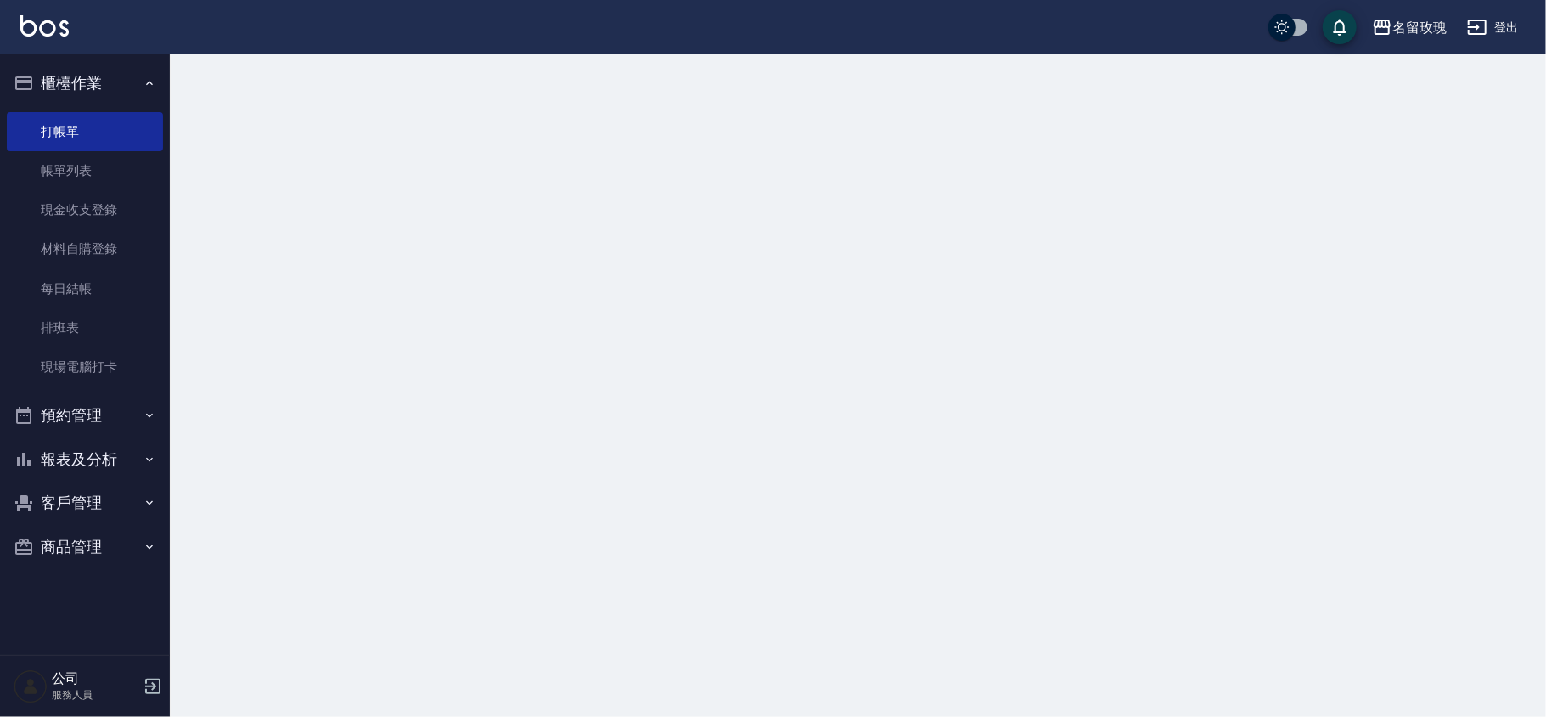
click at [55, 69] on button "櫃檯作業" at bounding box center [85, 83] width 156 height 44
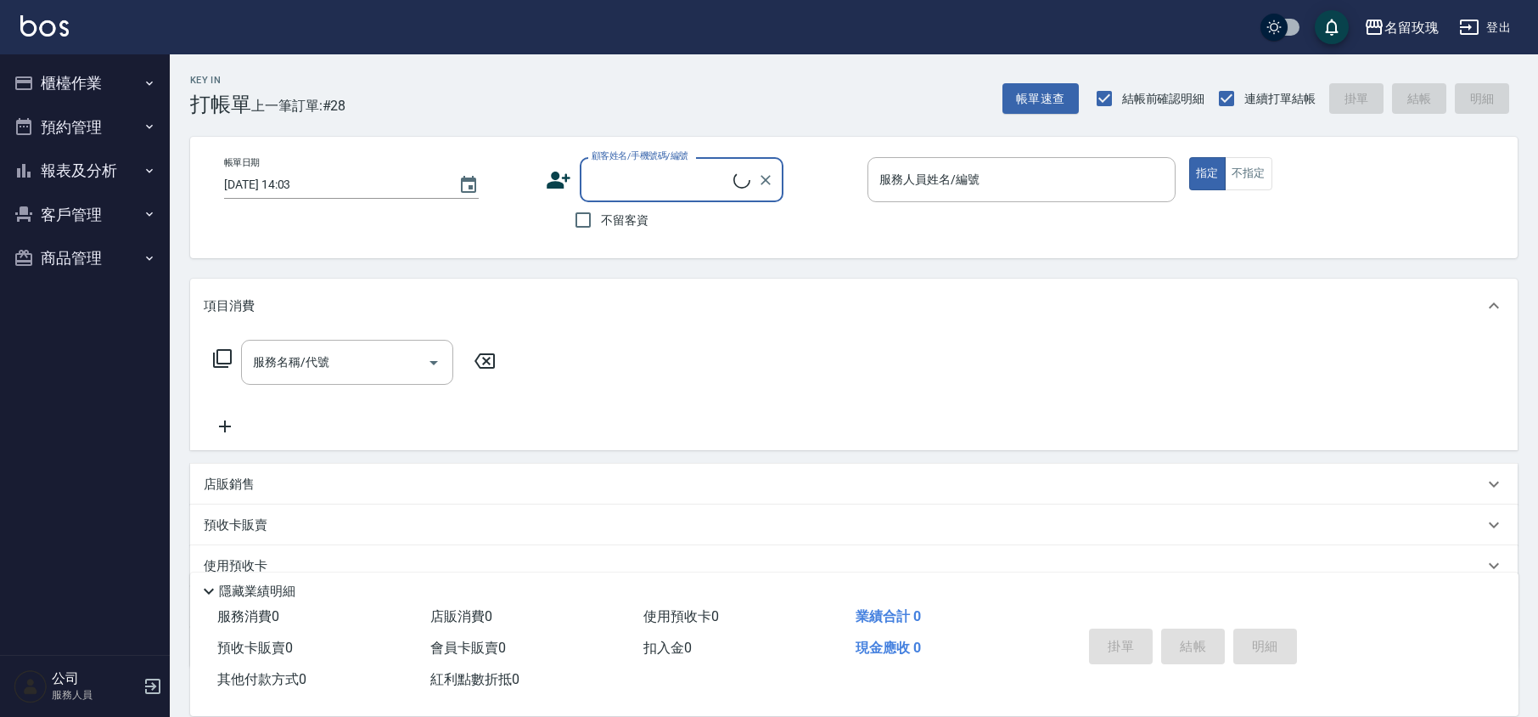
click at [406, 83] on div "Key In 打帳單 上一筆訂單:#28 帳單速查 結帳前確認明細 連續打單結帳 掛單 結帳 明細" at bounding box center [844, 85] width 1348 height 62
click at [414, 93] on div "Key In 打帳單 上一筆訂單:#28 帳單速查 結帳前確認明細 連續打單結帳 掛單 結帳 明細" at bounding box center [844, 85] width 1348 height 62
click at [79, 71] on button "櫃檯作業" at bounding box center [85, 83] width 156 height 44
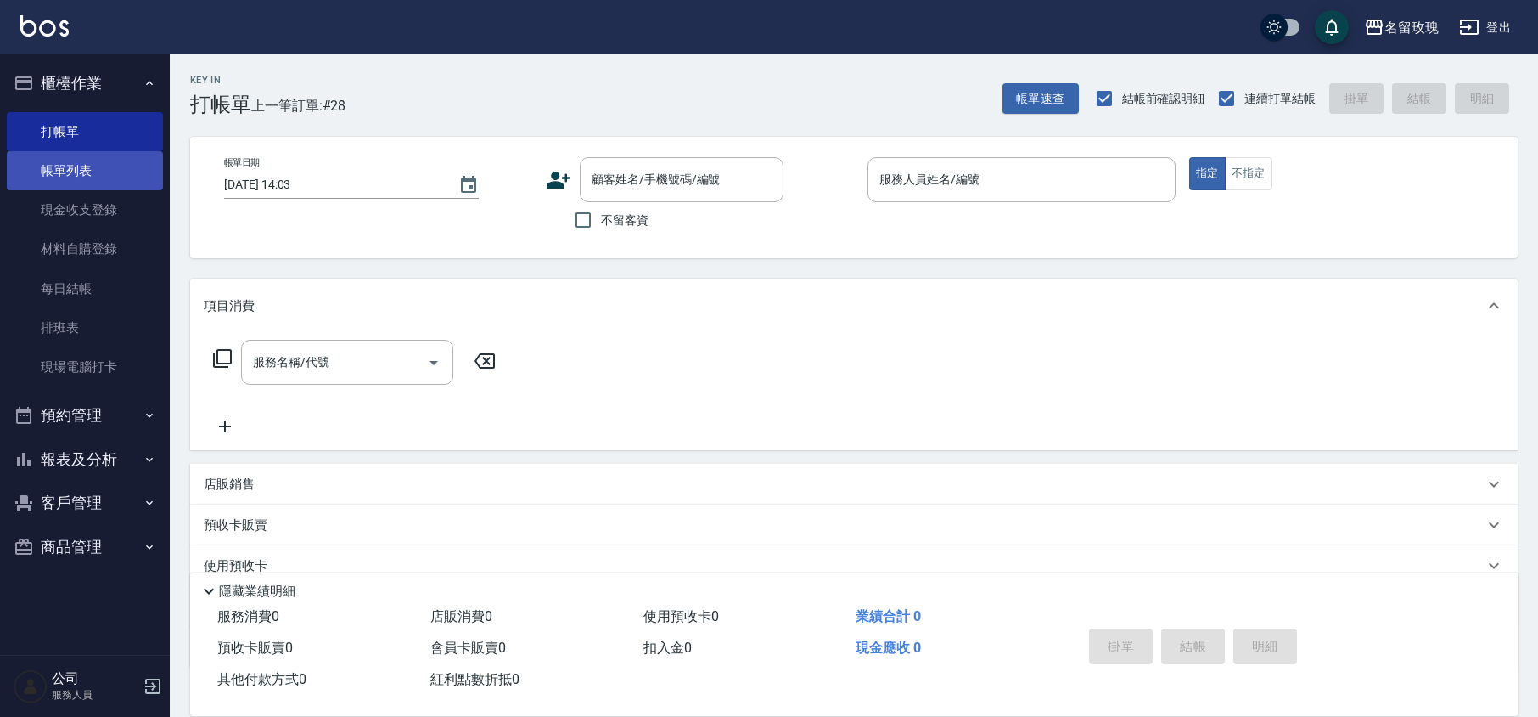
click at [98, 167] on link "帳單列表" at bounding box center [85, 170] width 156 height 39
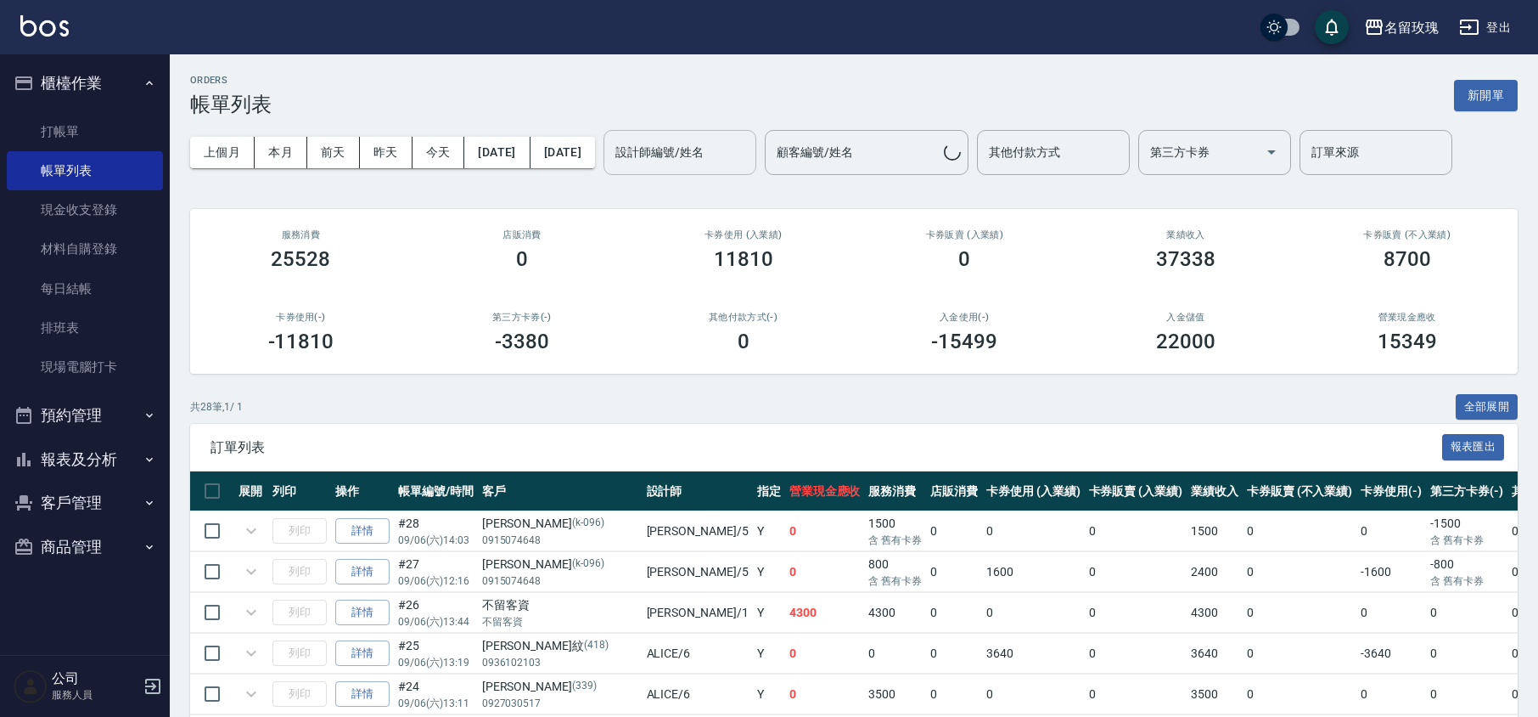
click at [749, 149] on input "設計師編號/姓名" at bounding box center [680, 153] width 138 height 30
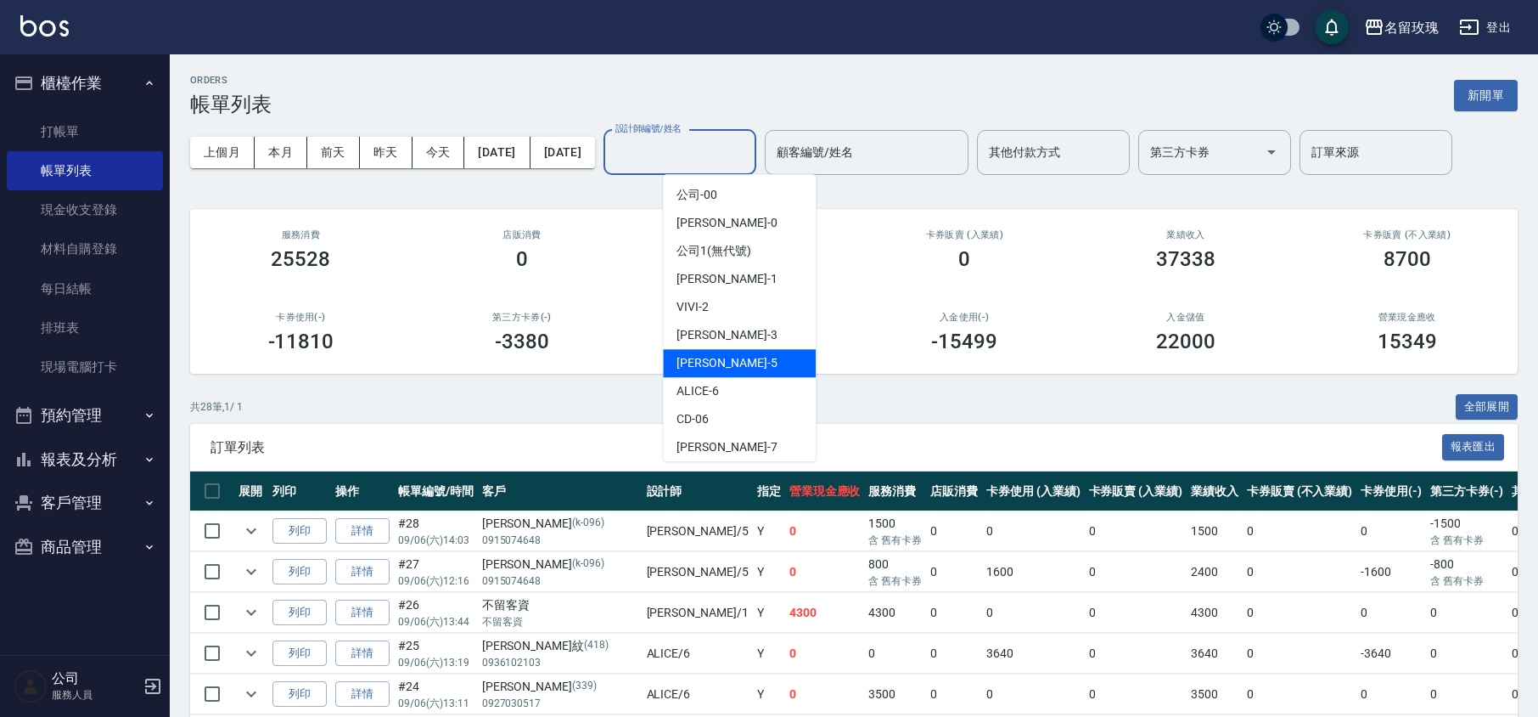
click at [747, 357] on div "[PERSON_NAME] -5" at bounding box center [739, 363] width 153 height 28
type input "[PERSON_NAME]-5"
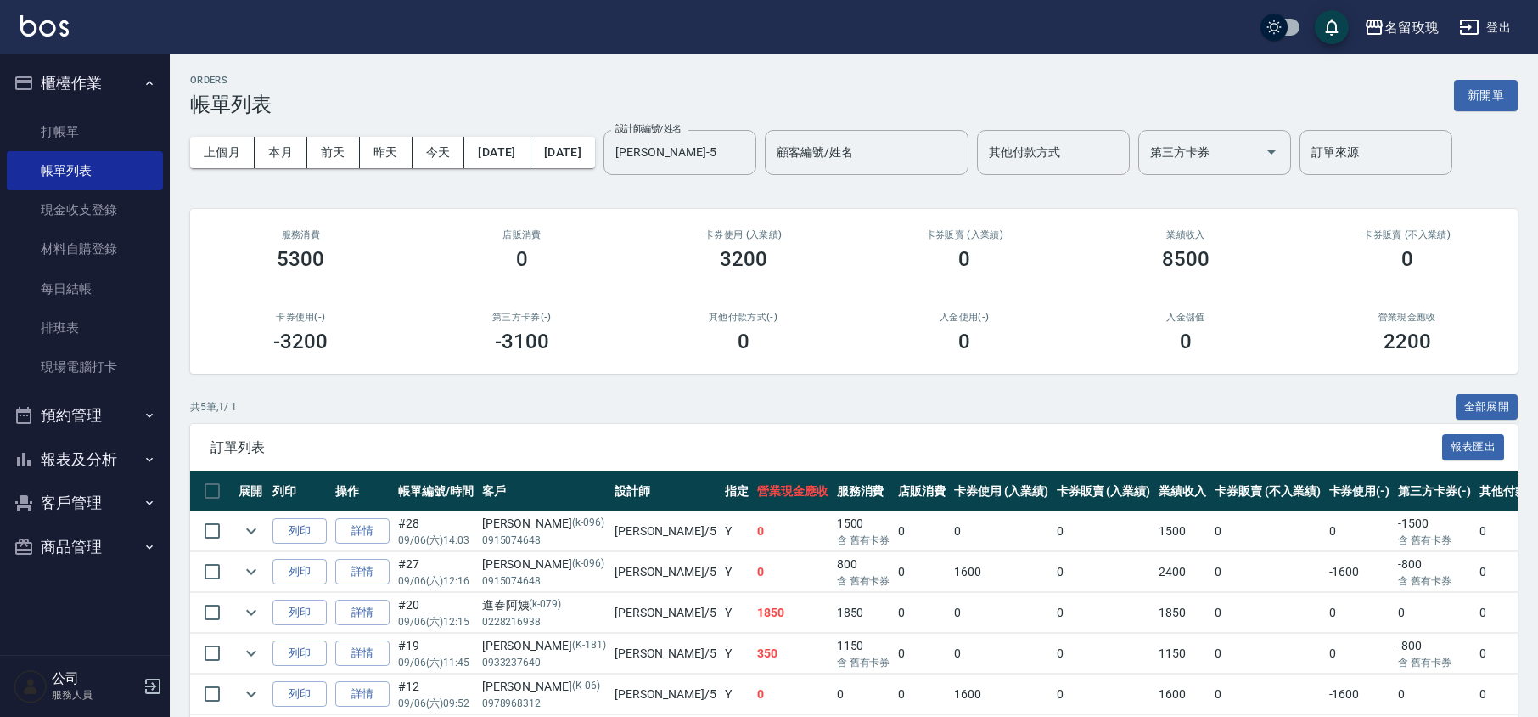
click at [694, 190] on div "ORDERS 帳單列表 新開單 上個月 本月 [DATE] [DATE] [DATE] [DATE] [DATE] 設計師編號/姓名 [PERSON_NAME…" at bounding box center [854, 417] width 1369 height 727
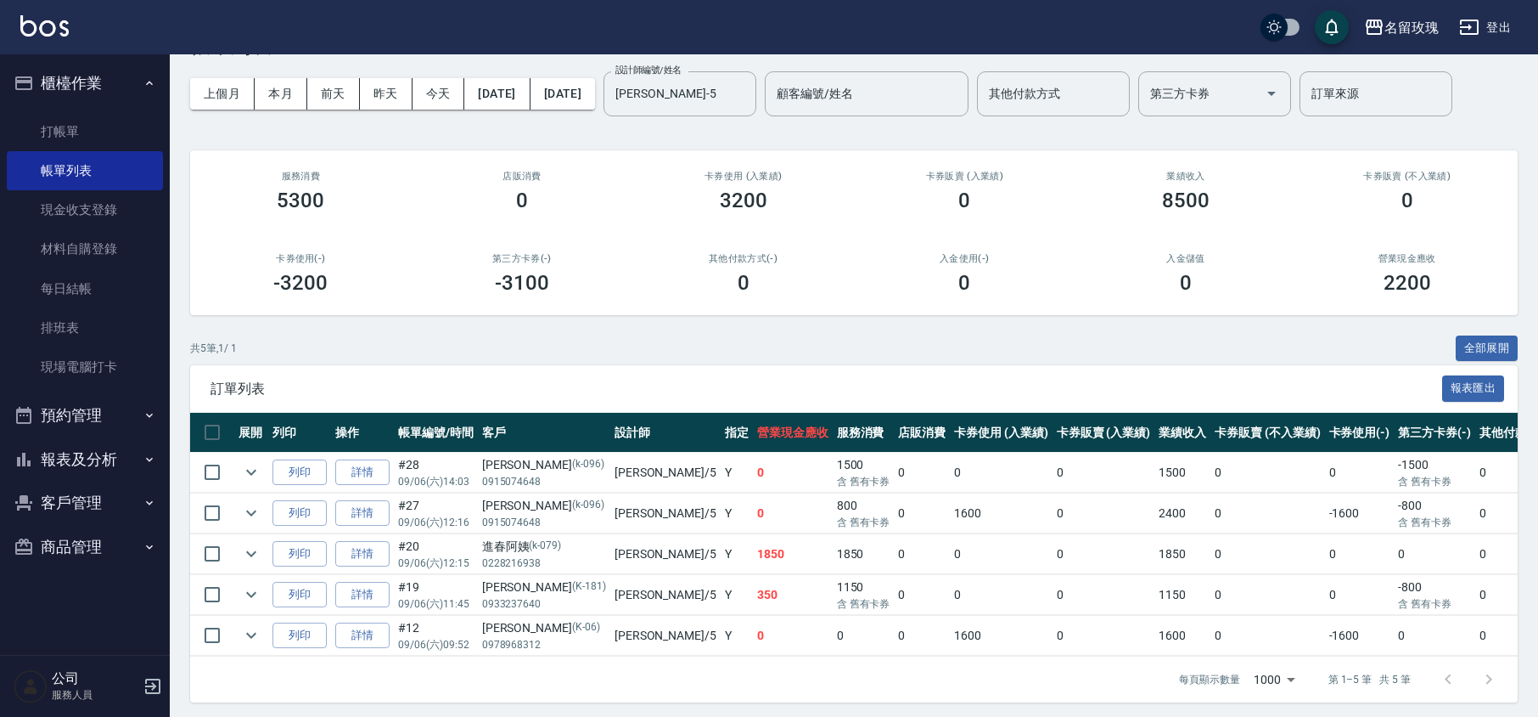
scroll to position [85, 0]
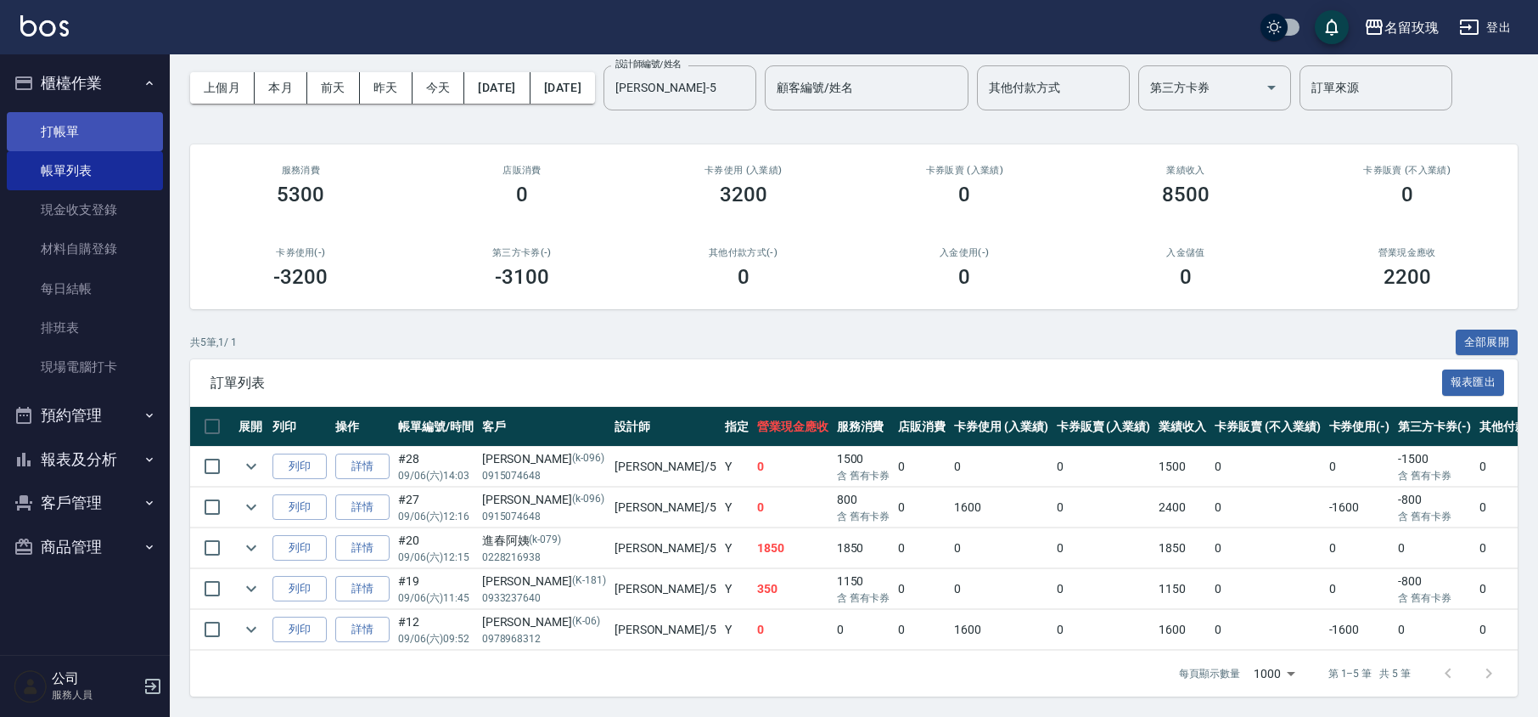
click at [25, 117] on link "打帳單" at bounding box center [85, 131] width 156 height 39
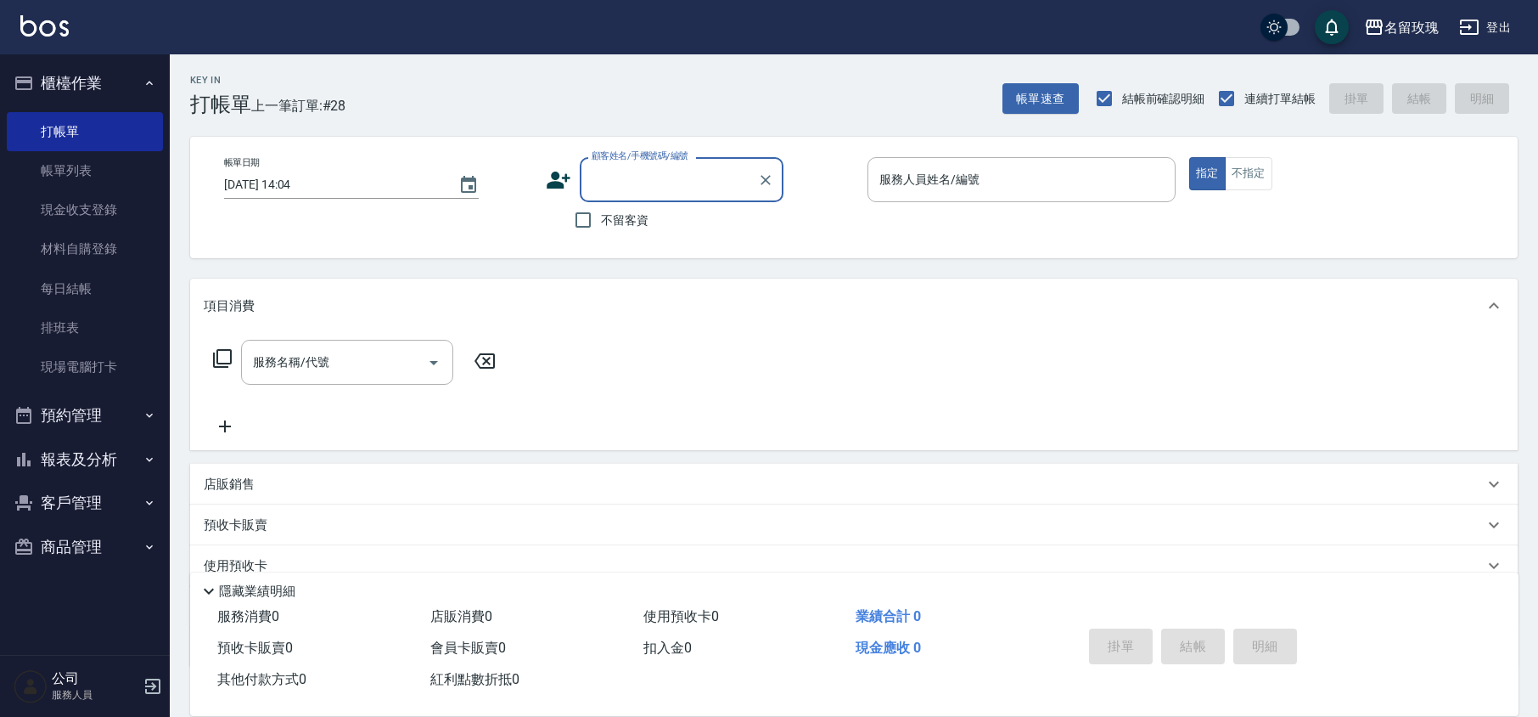
click at [78, 72] on button "櫃檯作業" at bounding box center [85, 83] width 156 height 44
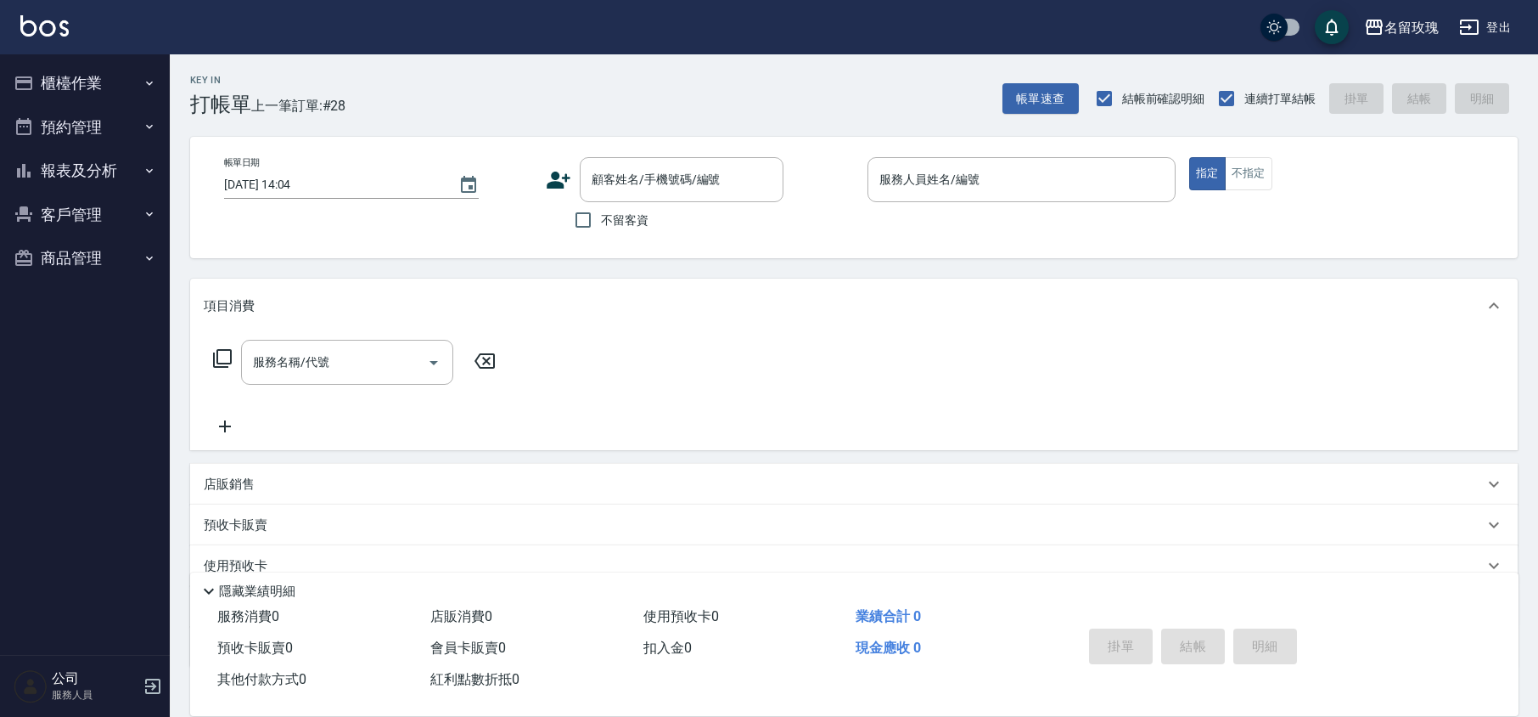
click at [559, 93] on div "Key In 打帳單 上一筆訂單:#28 帳單速查 結帳前確認明細 連續打單結帳 掛單 結帳 明細" at bounding box center [844, 85] width 1348 height 62
